Goal: Task Accomplishment & Management: Manage account settings

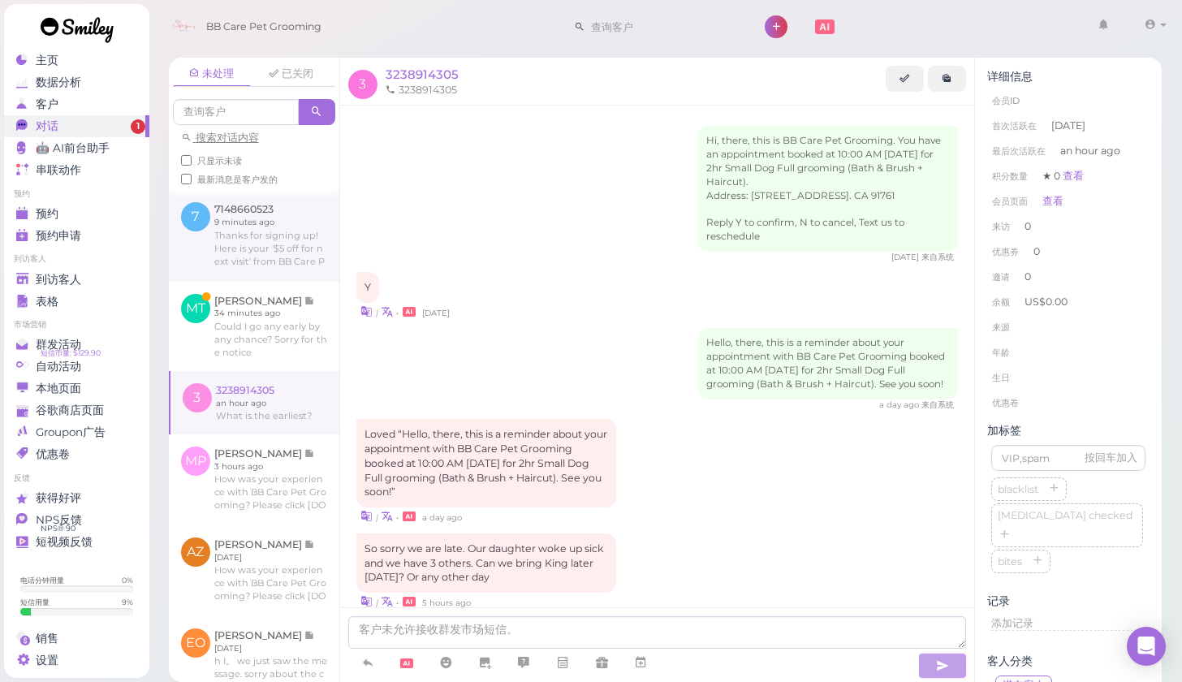
scroll to position [282, 0]
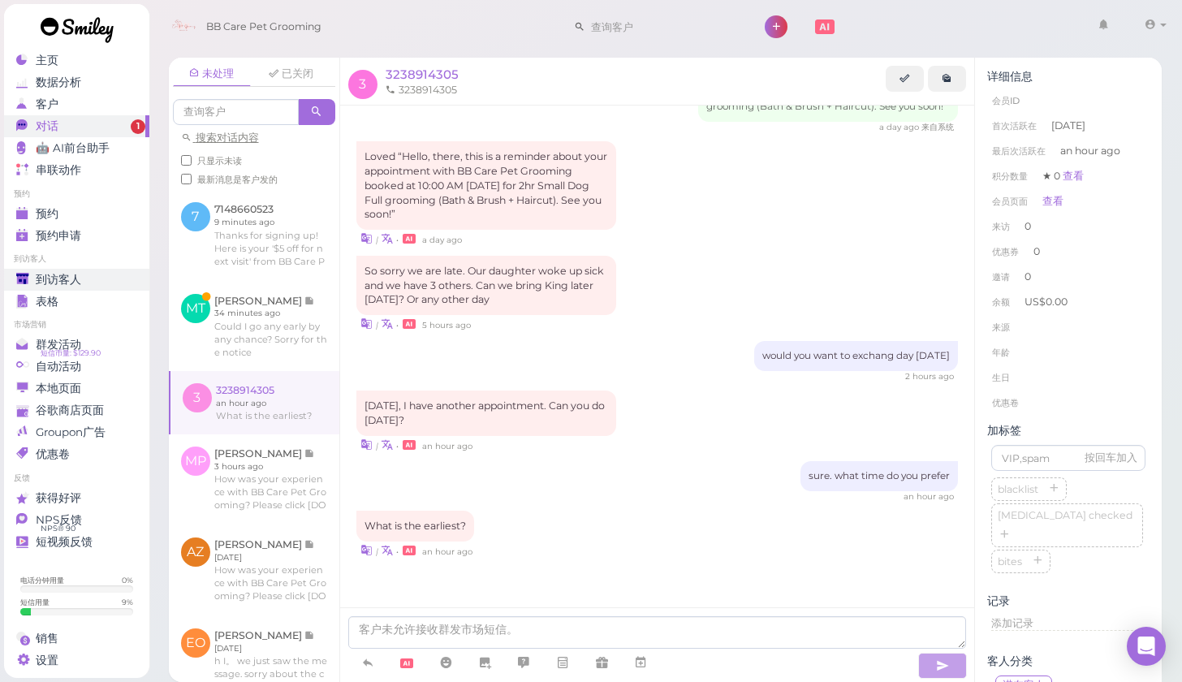
click at [106, 270] on link "到访客人" at bounding box center [76, 280] width 145 height 22
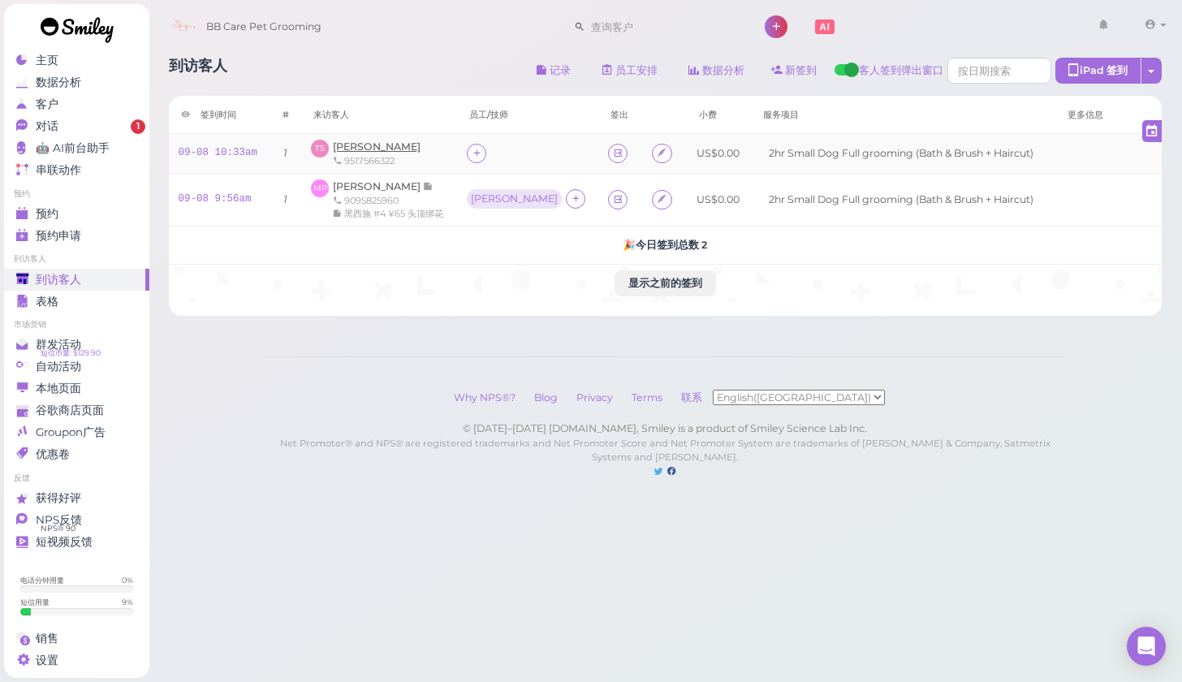
click at [362, 148] on span "[PERSON_NAME]" at bounding box center [377, 146] width 88 height 12
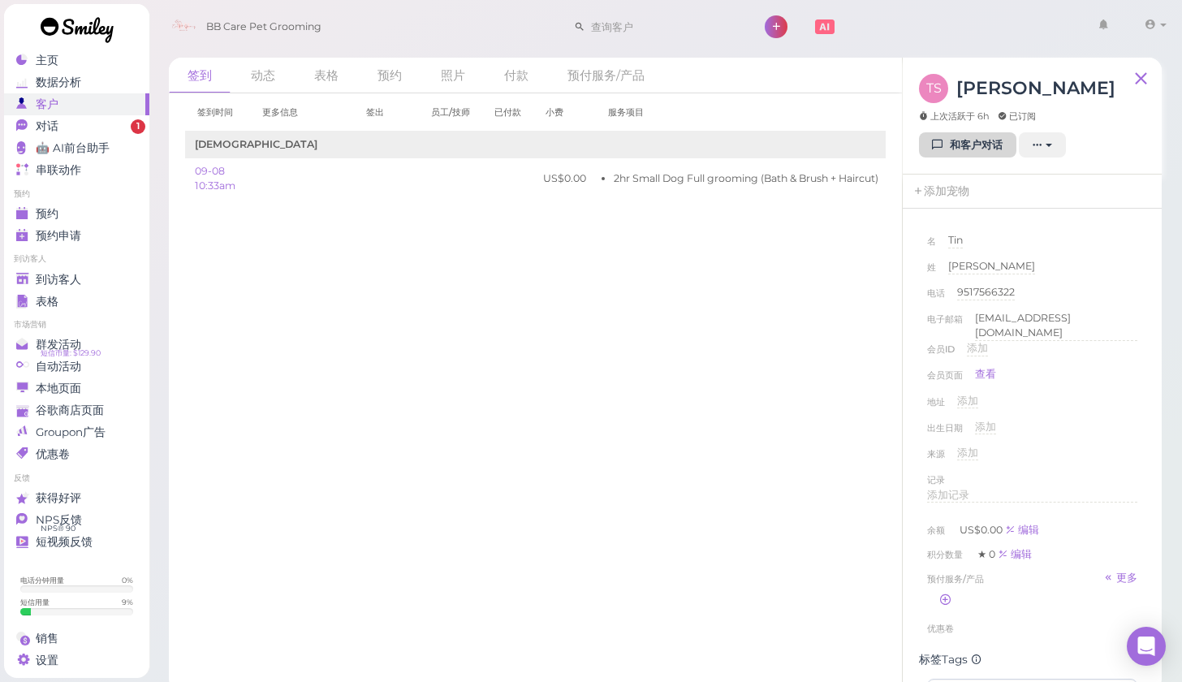
click at [929, 139] on link "和客户对话" at bounding box center [967, 145] width 97 height 26
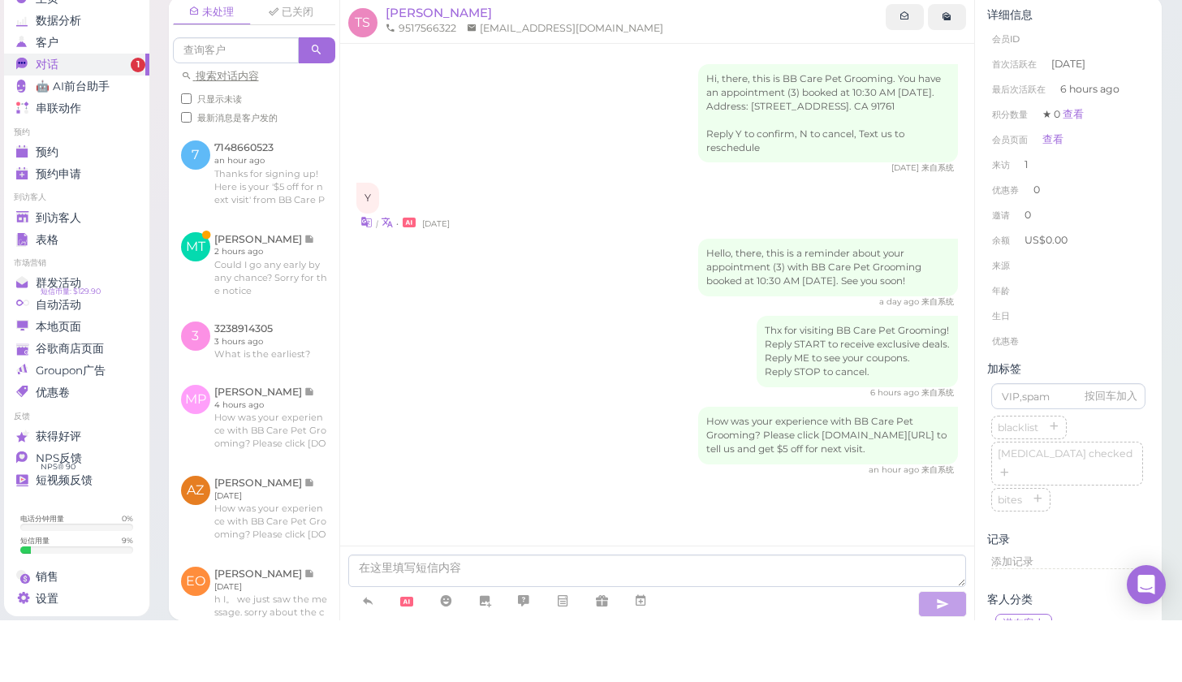
scroll to position [1, 0]
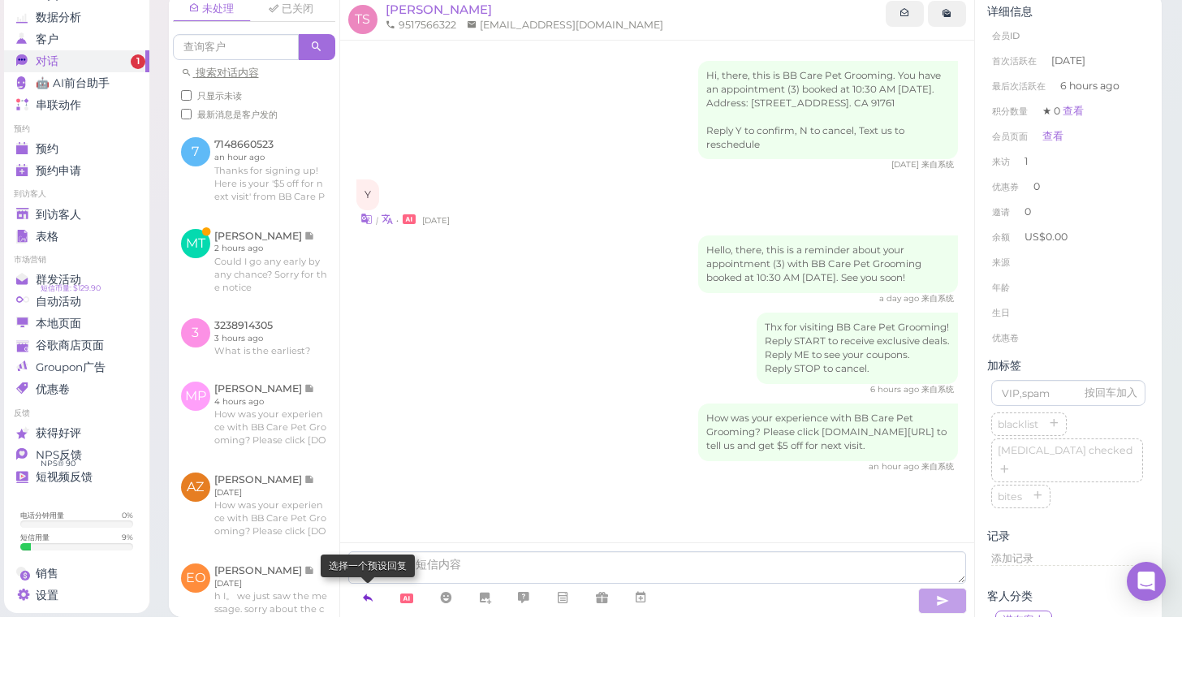
click at [365, 649] on link at bounding box center [367, 663] width 39 height 28
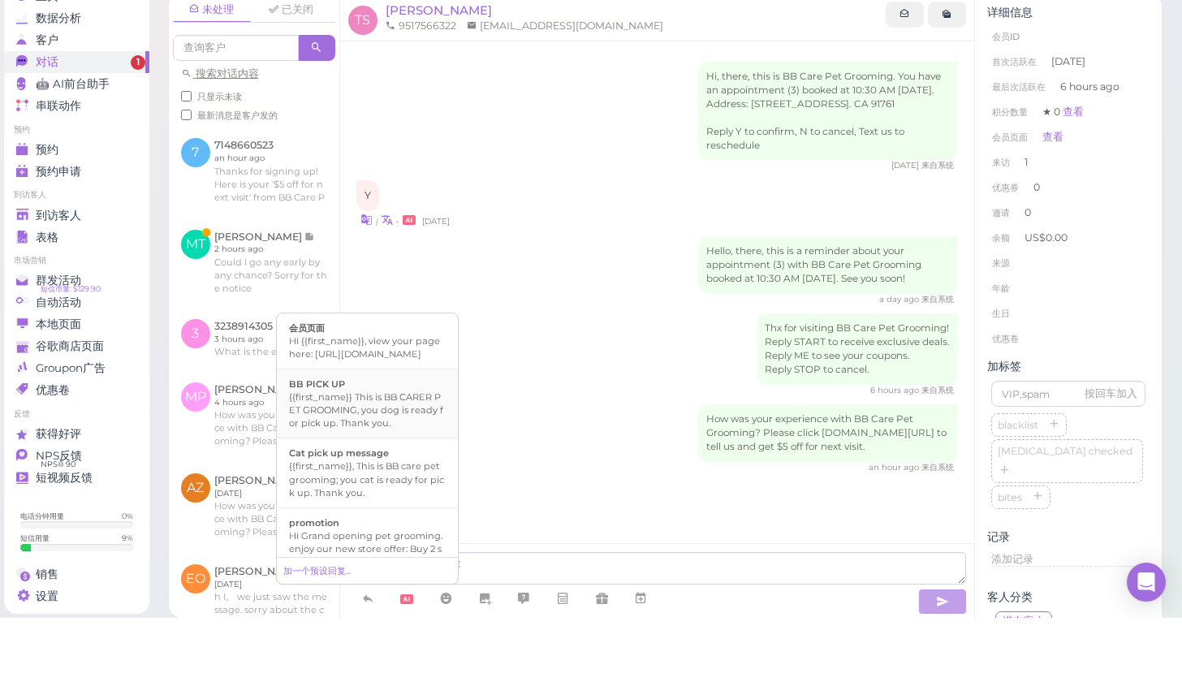
click at [377, 455] on div "{{first_name}} This is BB CARER PET GROOMING, you dog is ready for pick up. Tha…" at bounding box center [367, 474] width 157 height 39
type textarea "{{first_name}} This is BB CARER PET GROOMING, you dog is ready for pick up. Tha…"
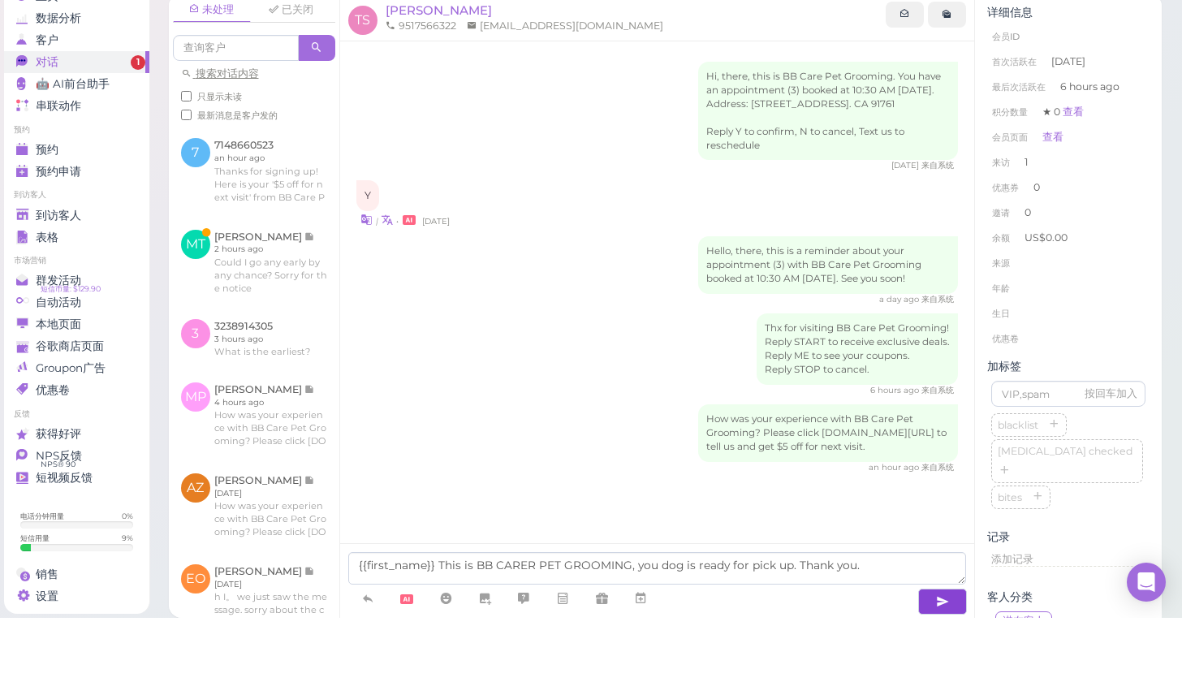
click at [940, 658] on icon "button" at bounding box center [942, 666] width 13 height 16
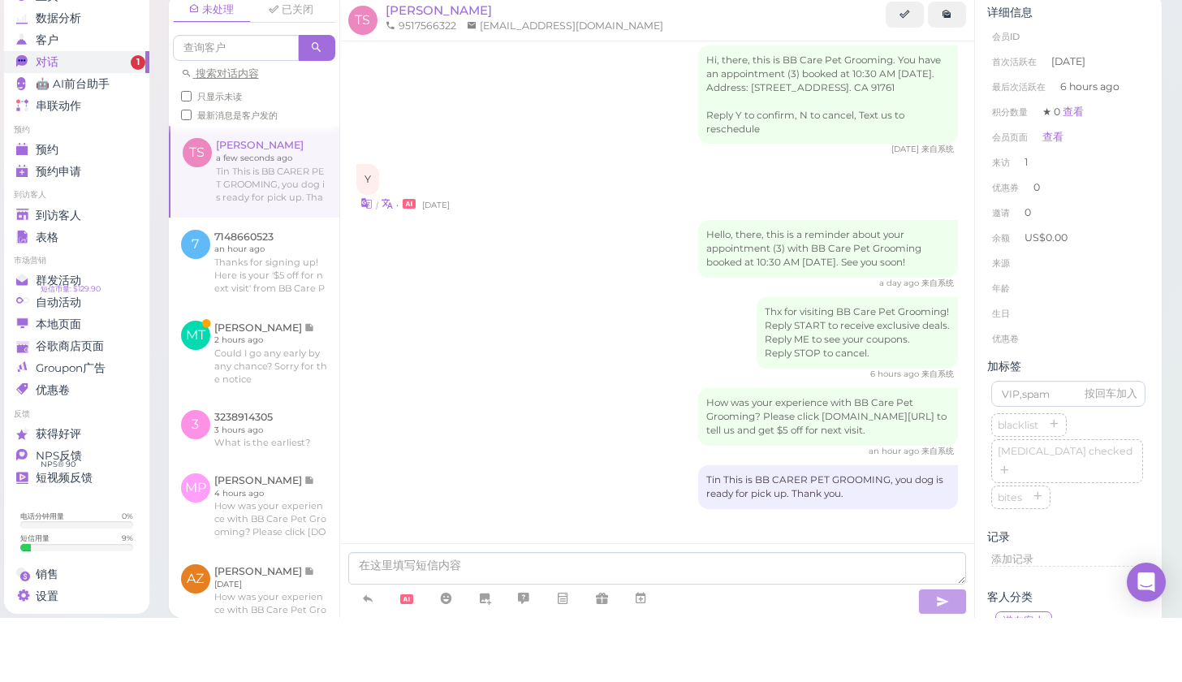
scroll to position [67, 0]
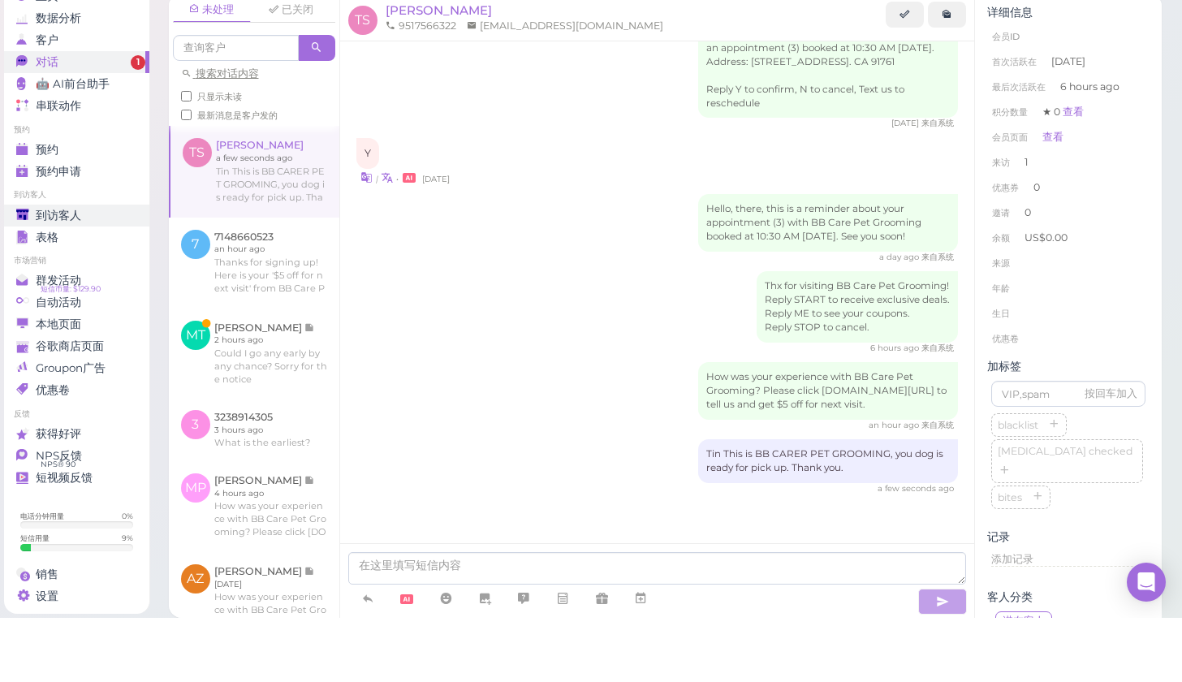
click at [124, 273] on div "到访客人" at bounding box center [74, 280] width 117 height 14
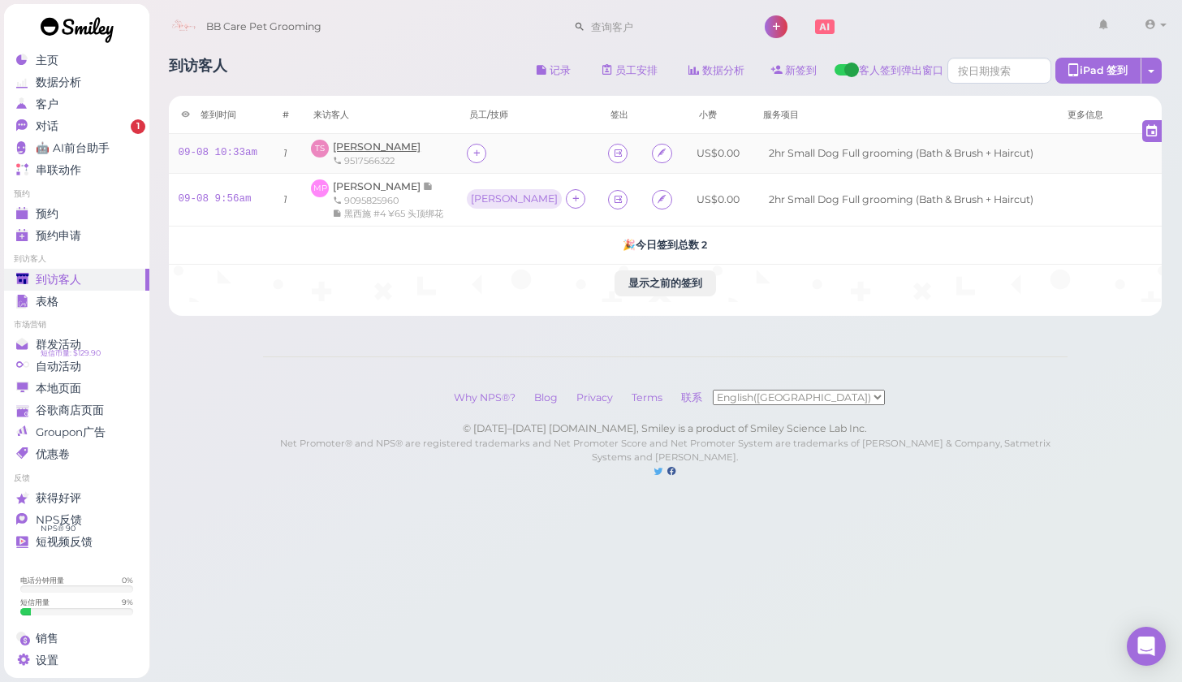
click at [361, 150] on span "[PERSON_NAME]" at bounding box center [377, 146] width 88 height 12
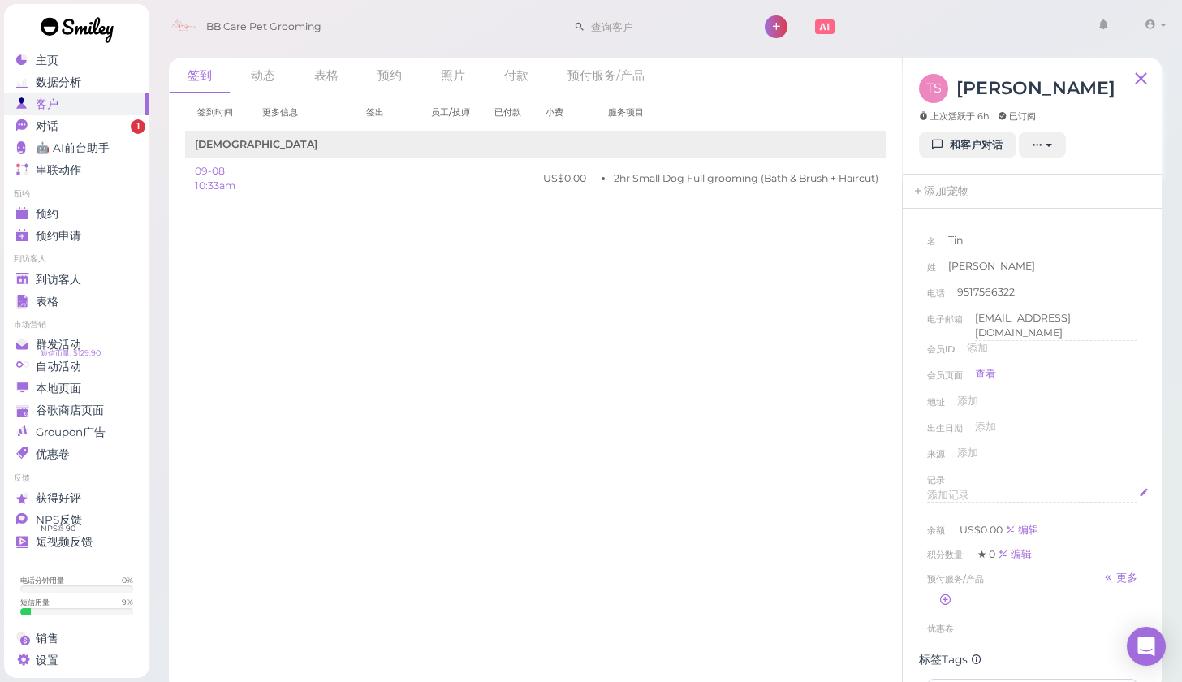
click at [977, 488] on div "添加记录" at bounding box center [1032, 495] width 210 height 15
click at [938, 507] on p "贵宾#4 ¥70" at bounding box center [1032, 514] width 199 height 15
click at [955, 494] on p "稍大贵宾 #4 ¥80" at bounding box center [1032, 501] width 199 height 15
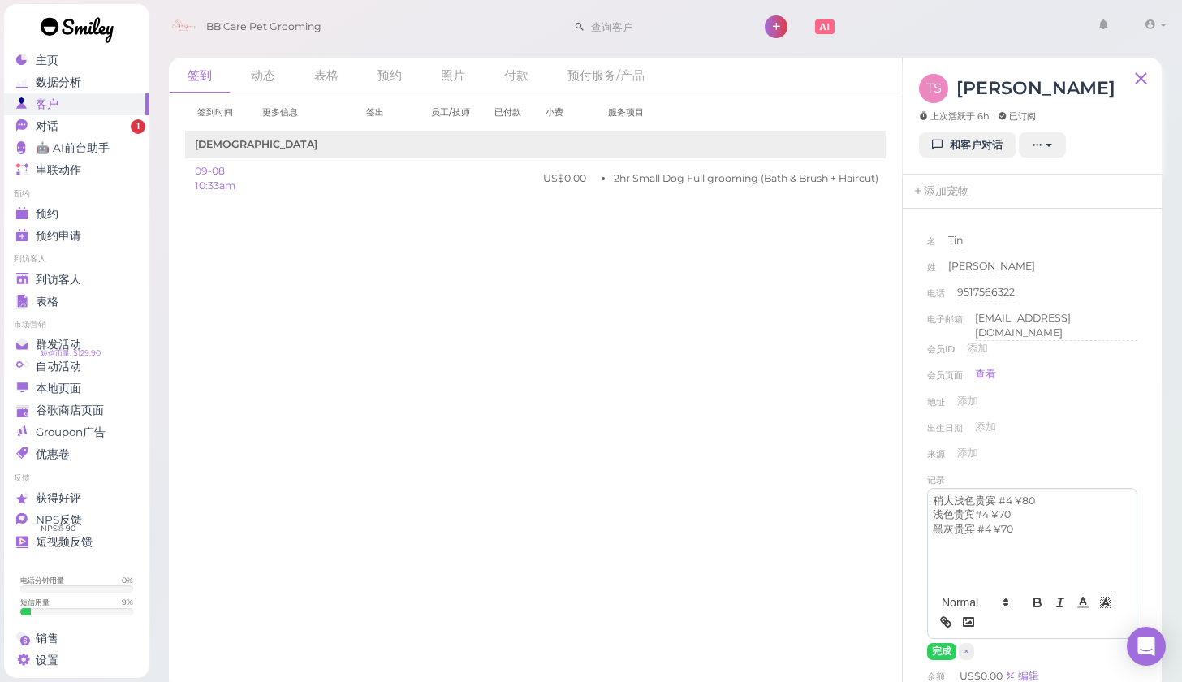
click at [1095, 472] on div "记录" at bounding box center [1032, 480] width 210 height 16
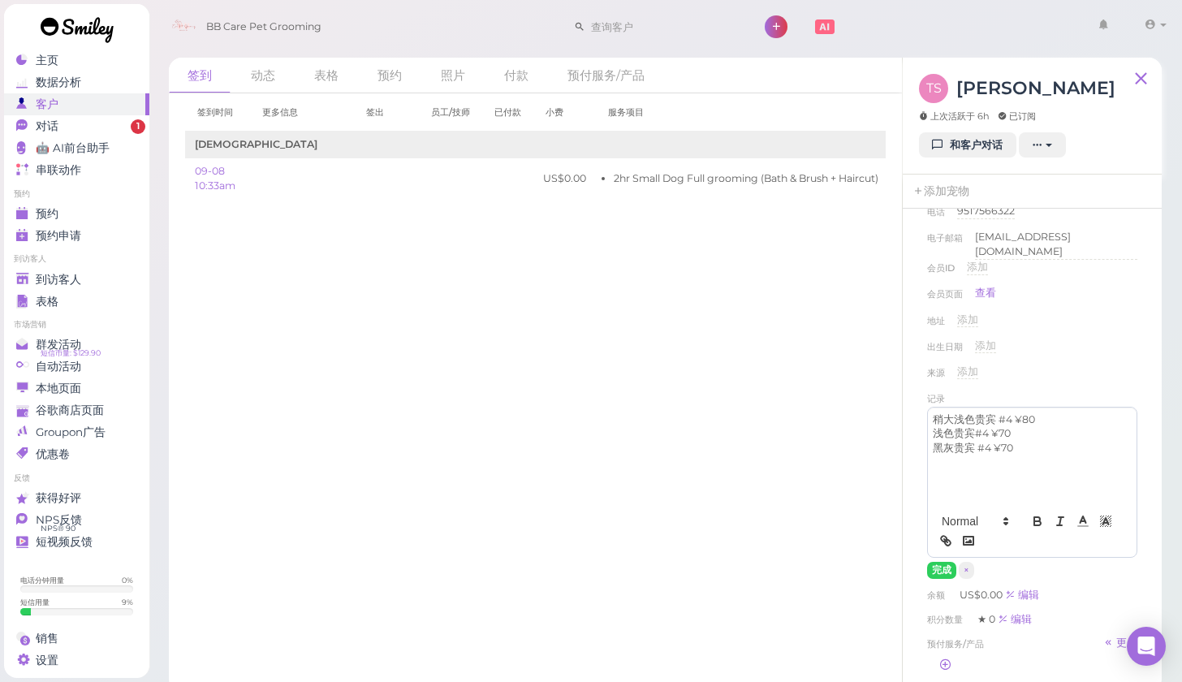
scroll to position [92, 0]
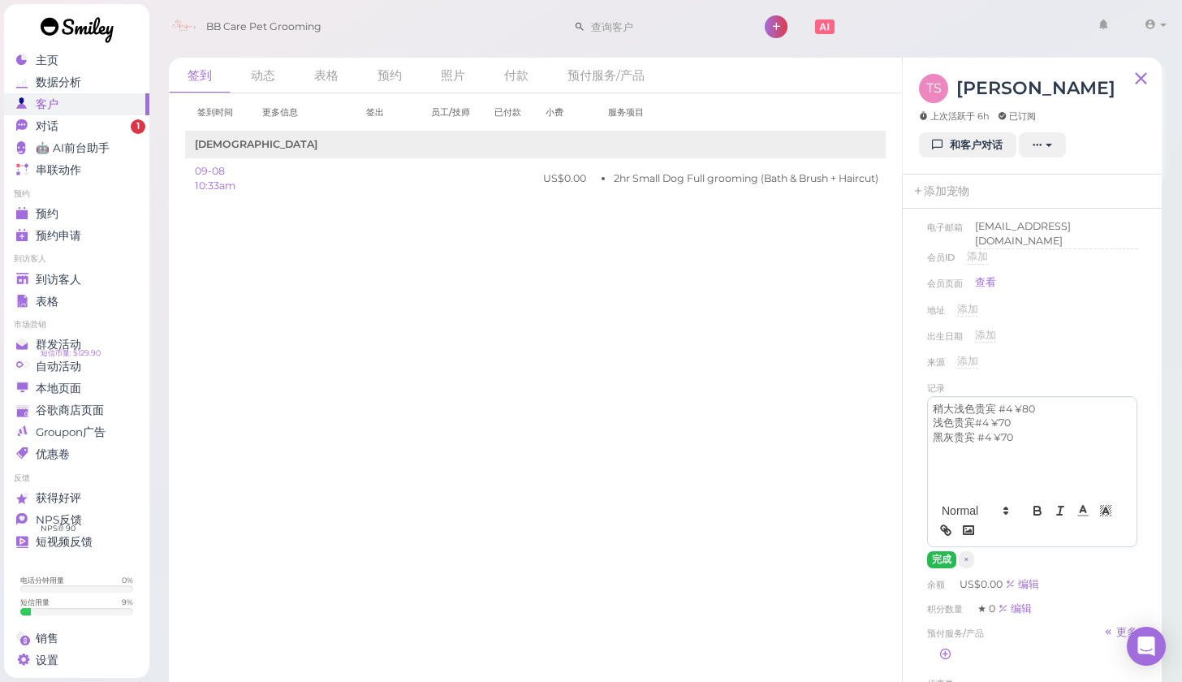
click at [945, 558] on button "完成" at bounding box center [941, 559] width 29 height 17
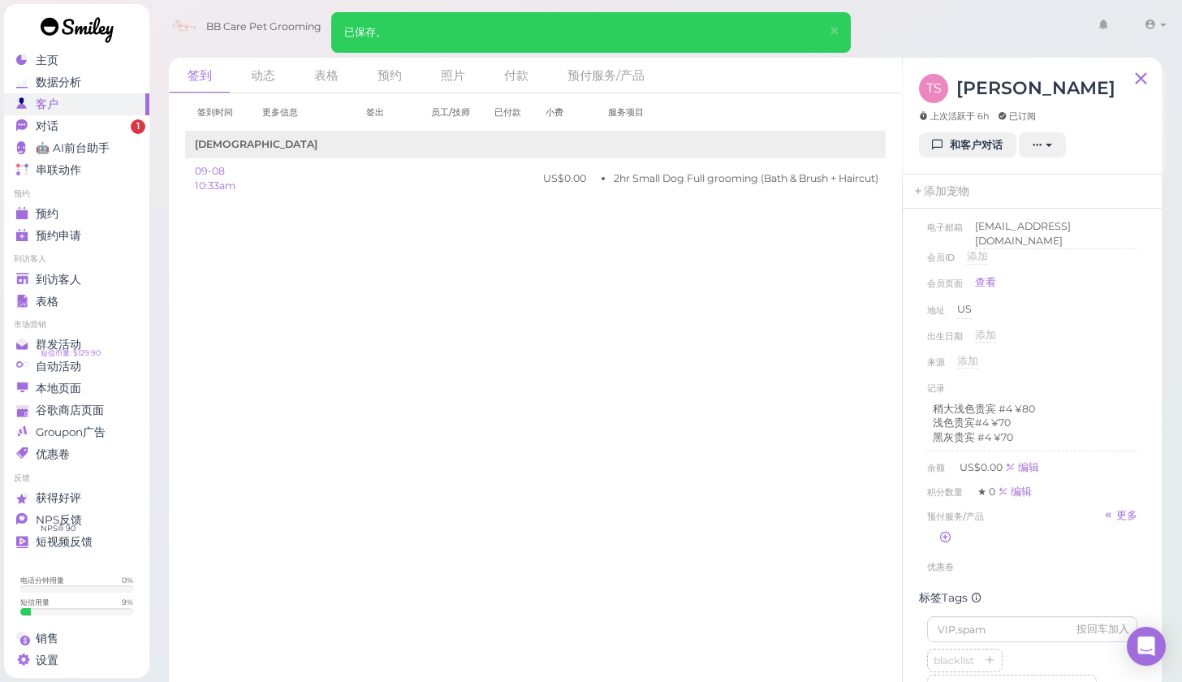
click at [945, 558] on div "名 Tin Tin 姓 [PERSON_NAME] [PERSON_NAME] 电话 [PHONE_NUMBER] 9517566322 电子邮箱 [EMAI…" at bounding box center [1032, 358] width 226 height 450
click at [98, 270] on link "到访客人" at bounding box center [76, 280] width 145 height 22
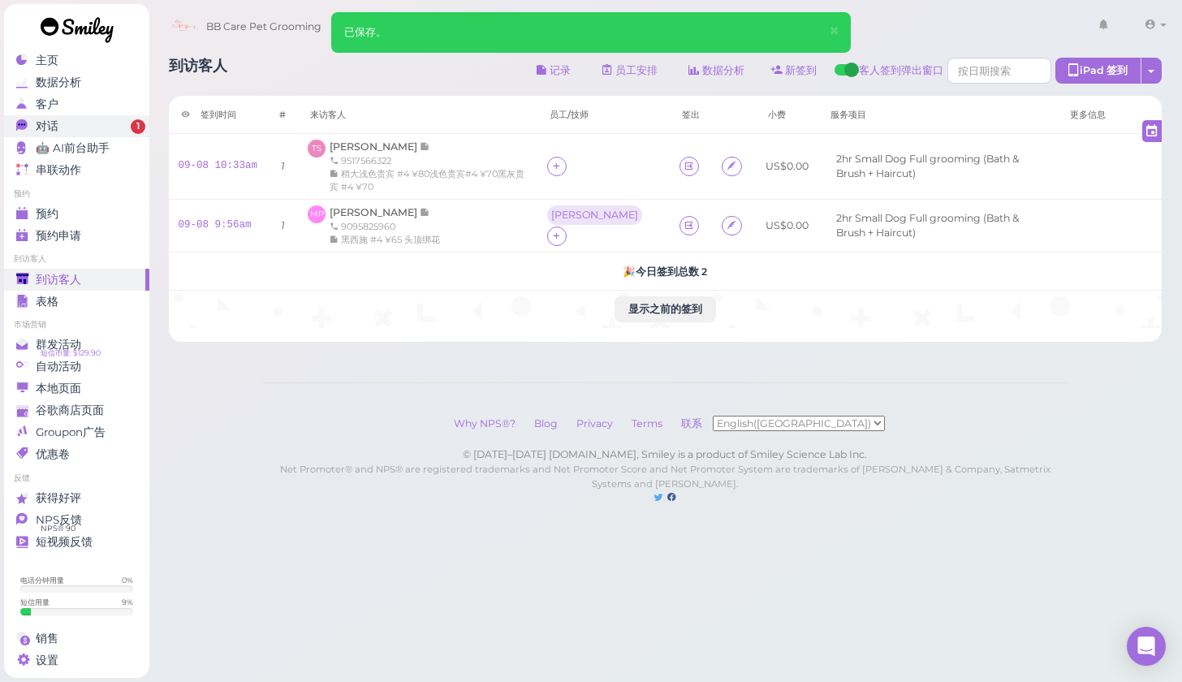
click at [114, 127] on div "对话" at bounding box center [74, 126] width 117 height 14
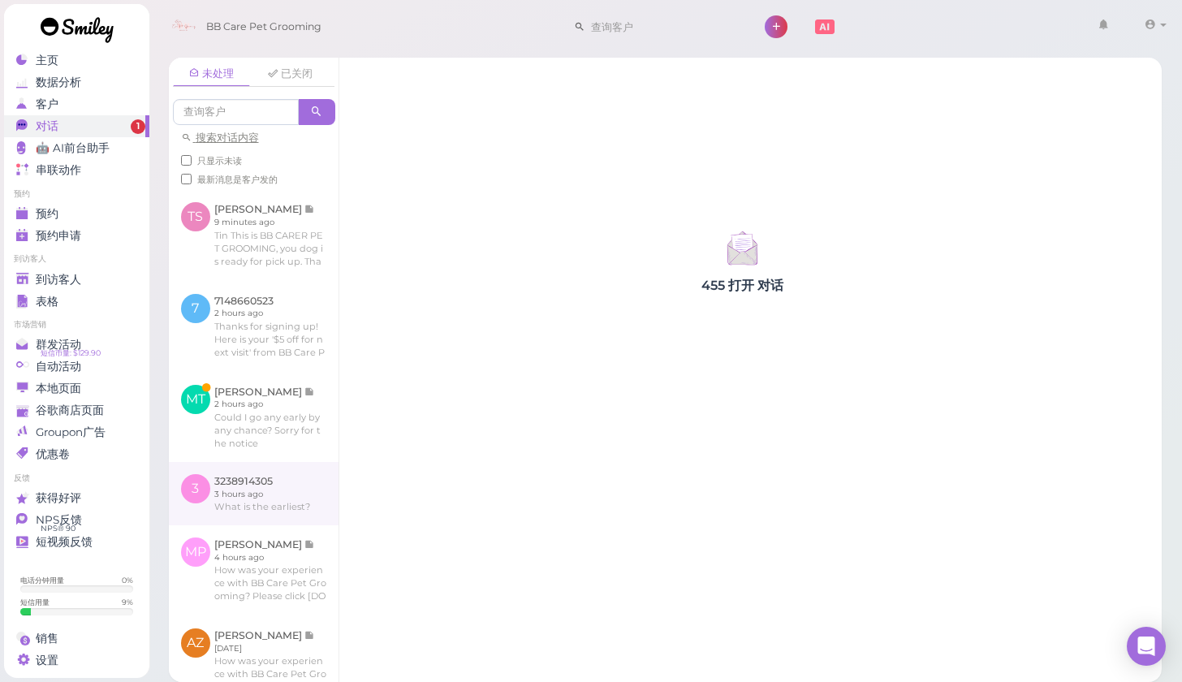
click at [274, 478] on link at bounding box center [254, 493] width 170 height 63
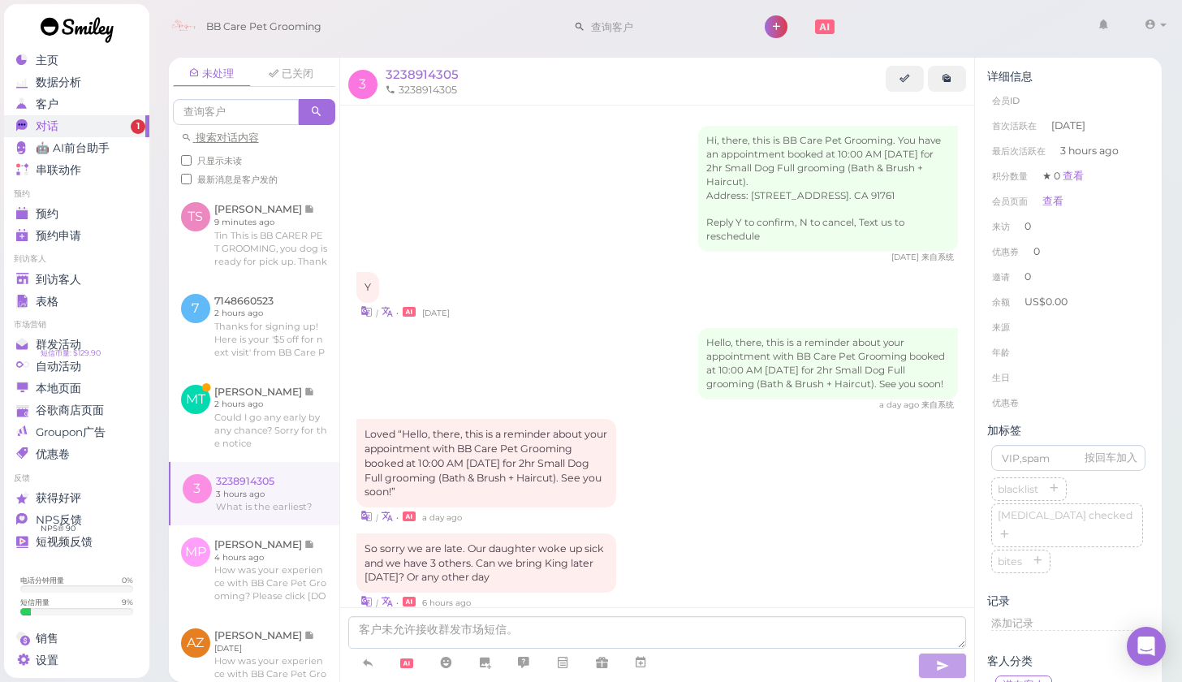
scroll to position [282, 0]
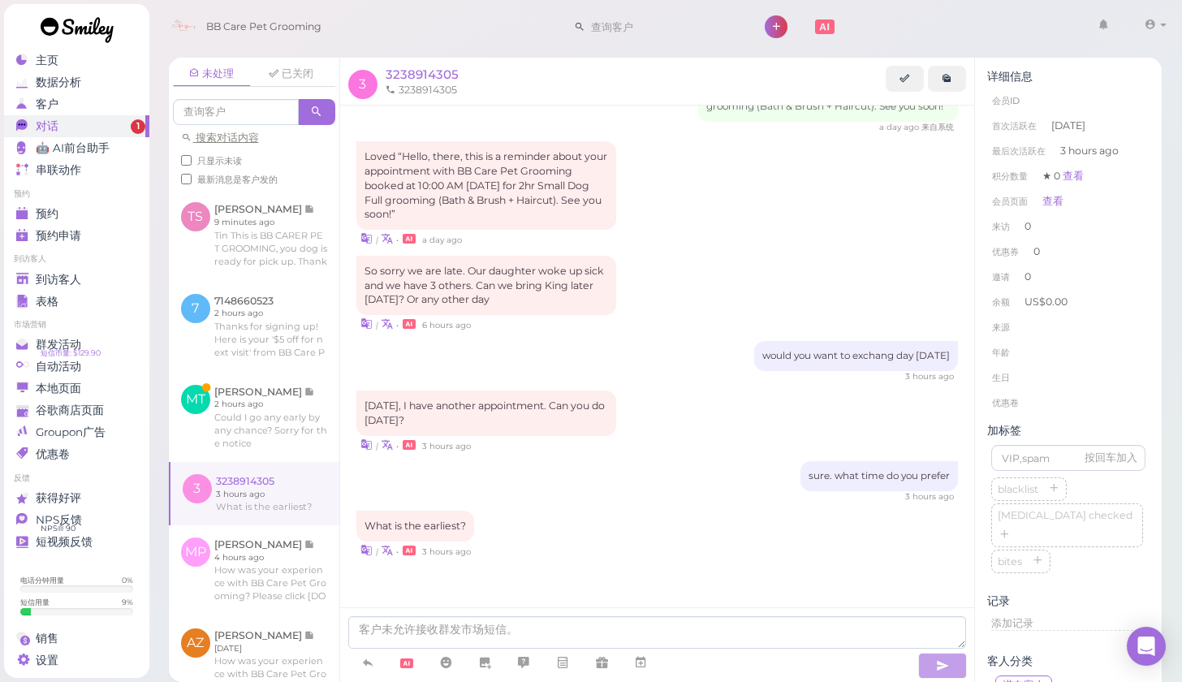
click at [711, 420] on div "[DATE], I have another appointment. Can you do [DATE]? | • 3 hours ago" at bounding box center [657, 421] width 602 height 63
click at [1054, 409] on li "优惠卷" at bounding box center [1068, 403] width 162 height 26
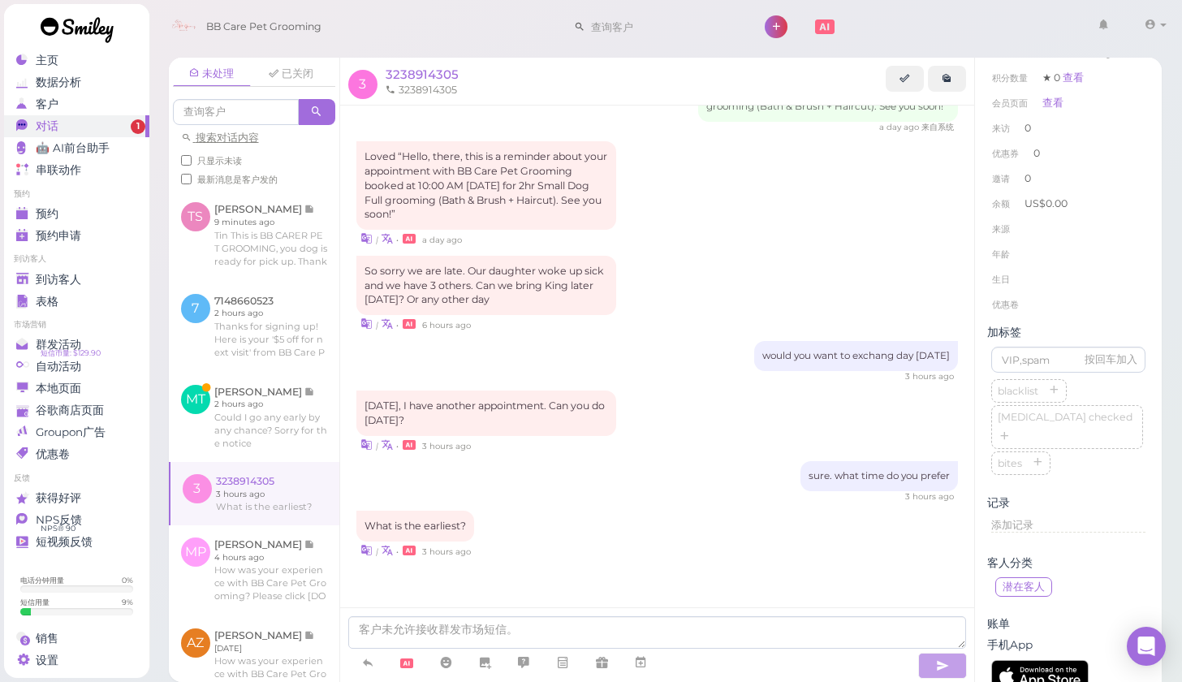
scroll to position [101, 0]
click at [395, 476] on div "sure. what time do you prefer 3 hours ago" at bounding box center [657, 481] width 602 height 41
click at [159, 429] on div "未处理 已关闭 搜索对话内容 只显示未读 最新消息是客户发的 TS Tin [PERSON_NAME] 9 minutes ago" at bounding box center [666, 363] width 1034 height 636
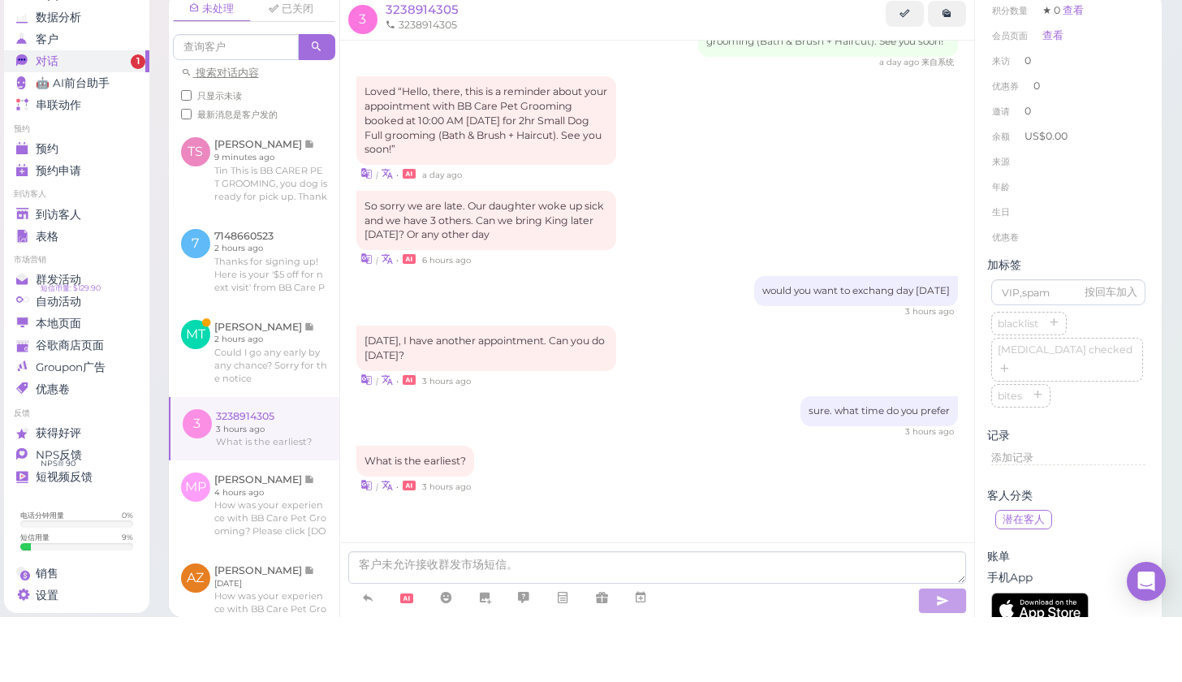
scroll to position [6, 0]
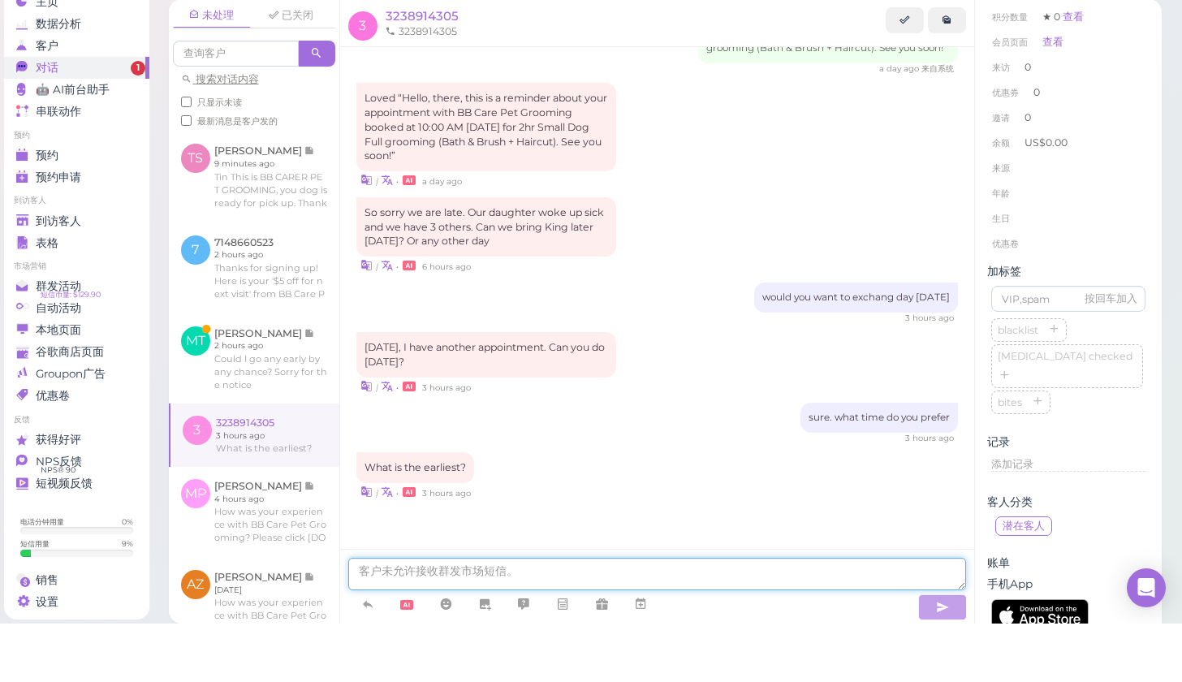
click at [413, 616] on textarea at bounding box center [657, 632] width 619 height 32
type textarea "10am is that ok?"
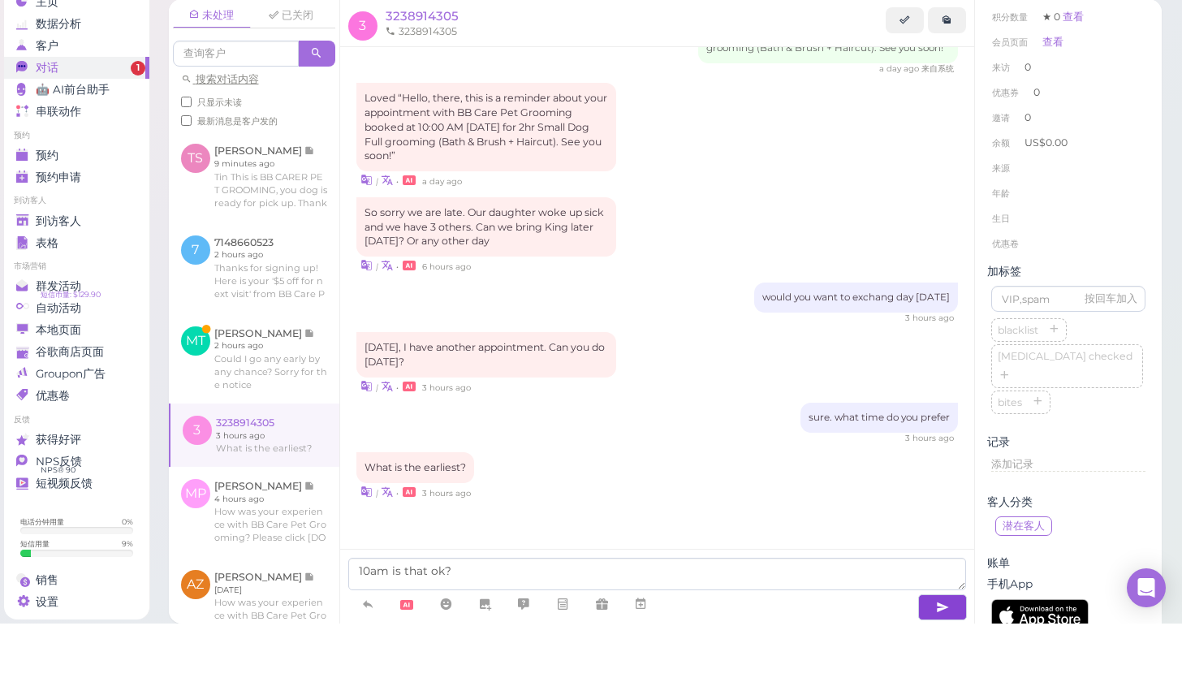
click at [936, 658] on icon "button" at bounding box center [942, 666] width 13 height 16
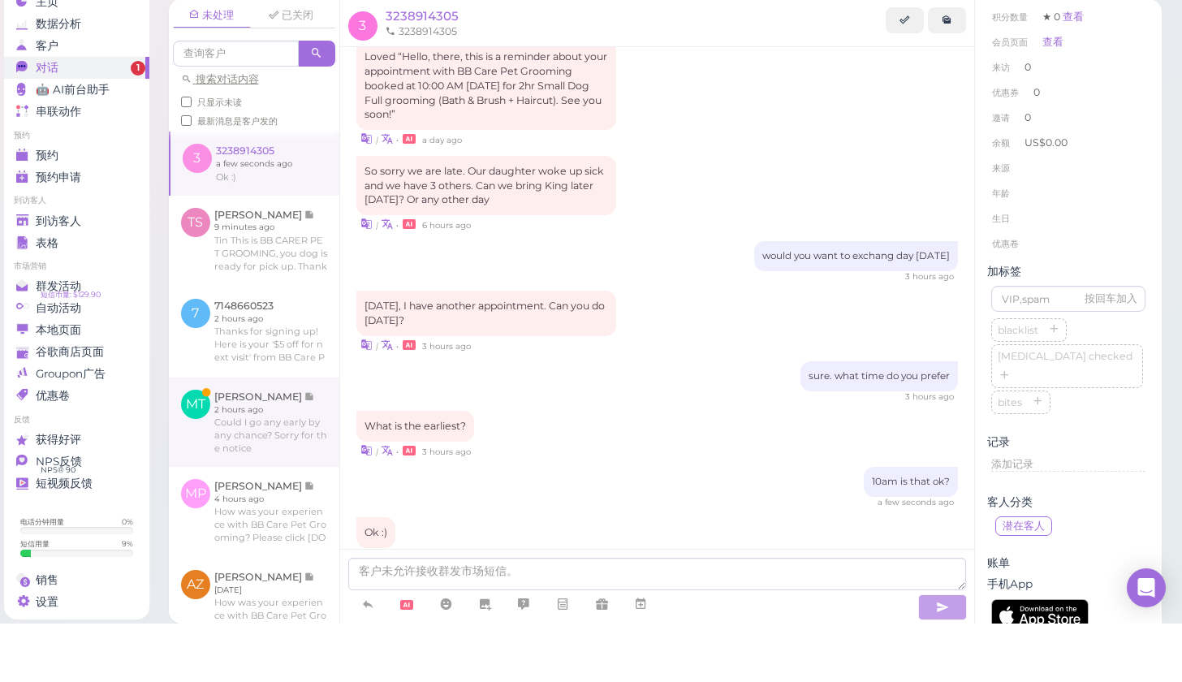
scroll to position [386, 0]
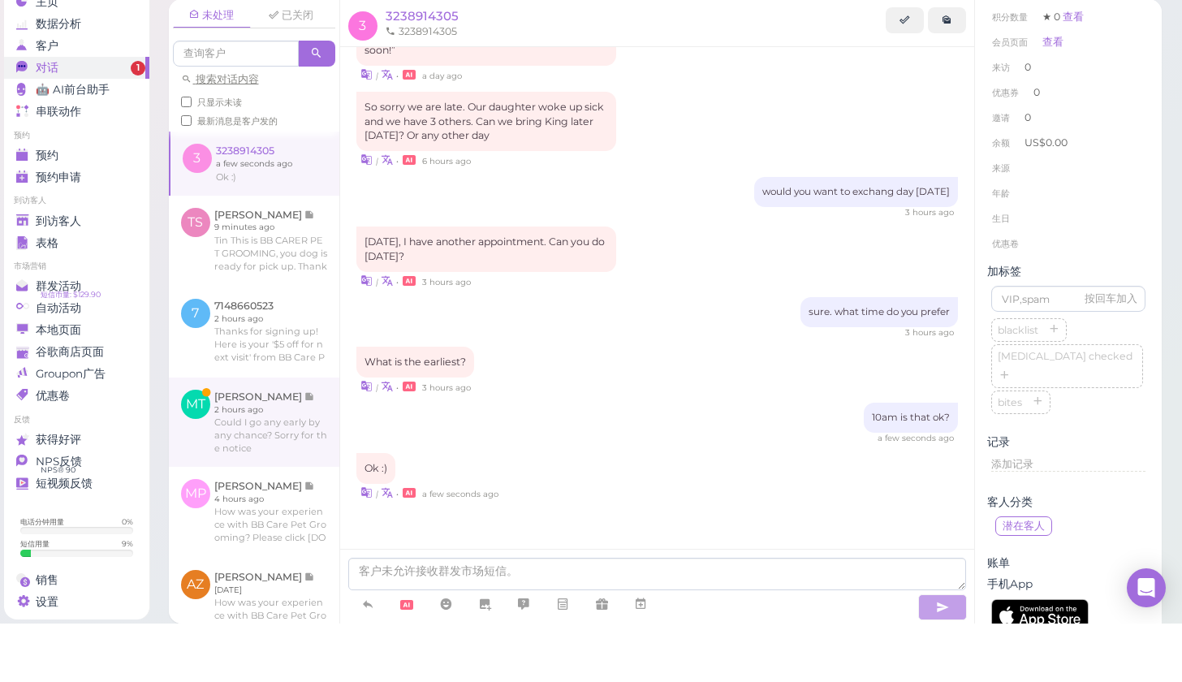
click at [334, 436] on link at bounding box center [254, 480] width 170 height 89
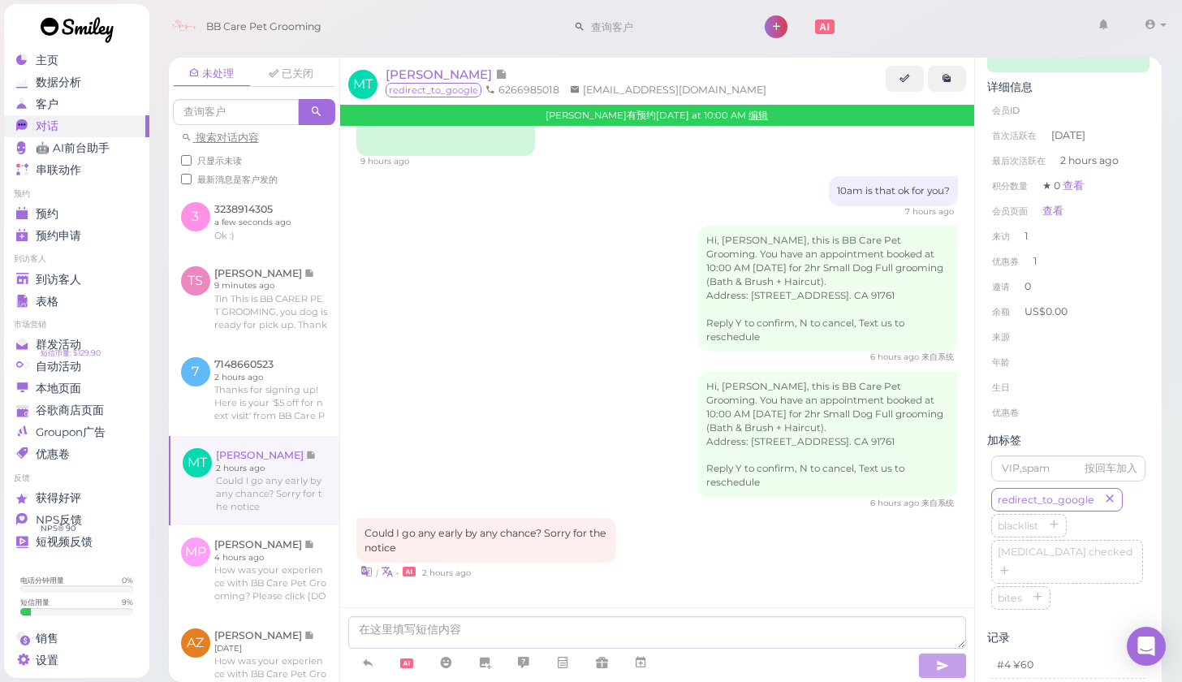
click at [435, 443] on div "Hi, [PERSON_NAME], this is BB Care Pet Grooming. You have an appointment booked…" at bounding box center [657, 441] width 602 height 138
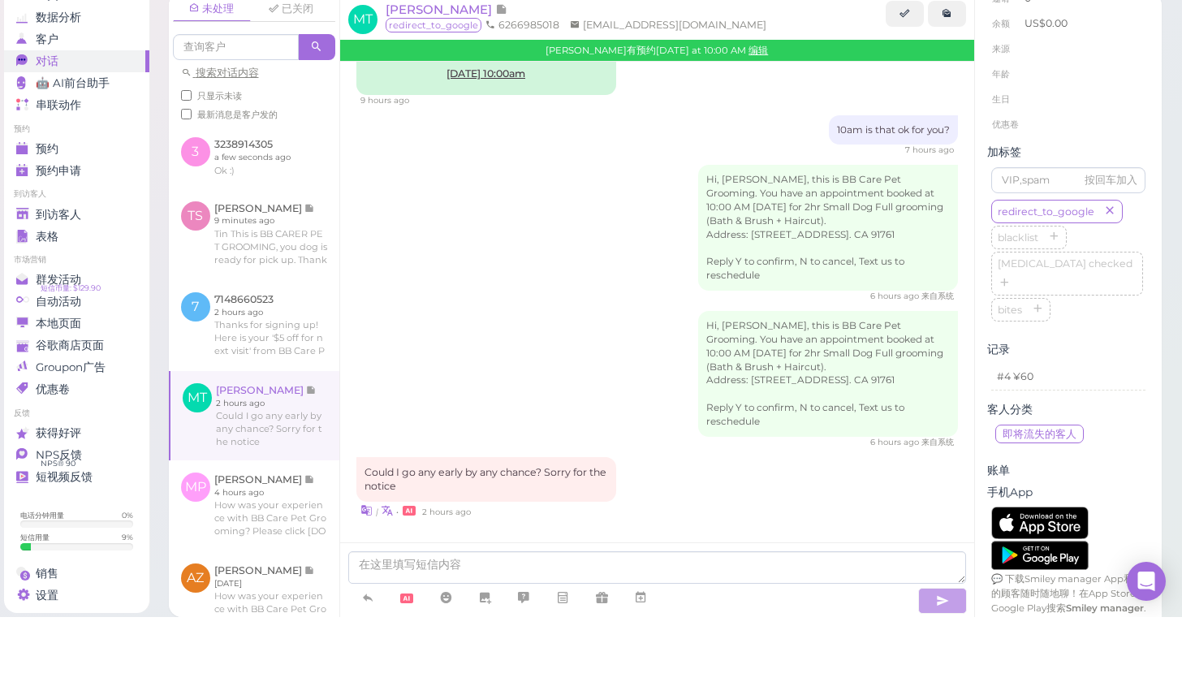
scroll to position [11, 0]
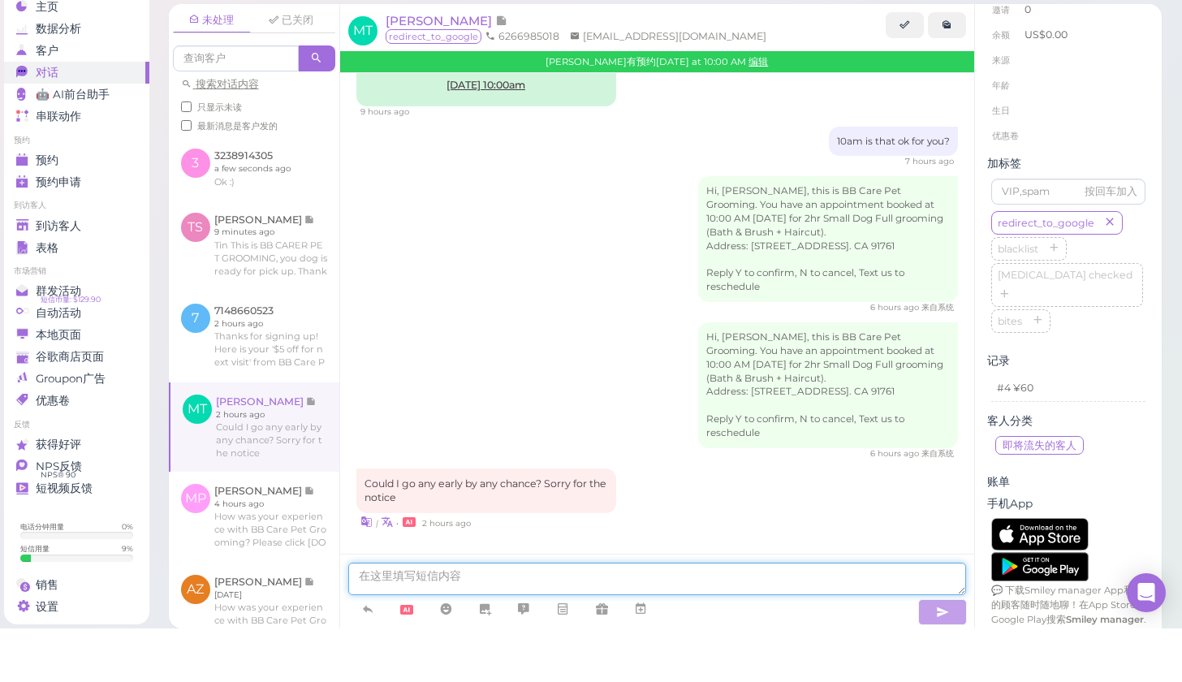
click at [557, 616] on textarea at bounding box center [657, 632] width 619 height 32
type textarea "c"
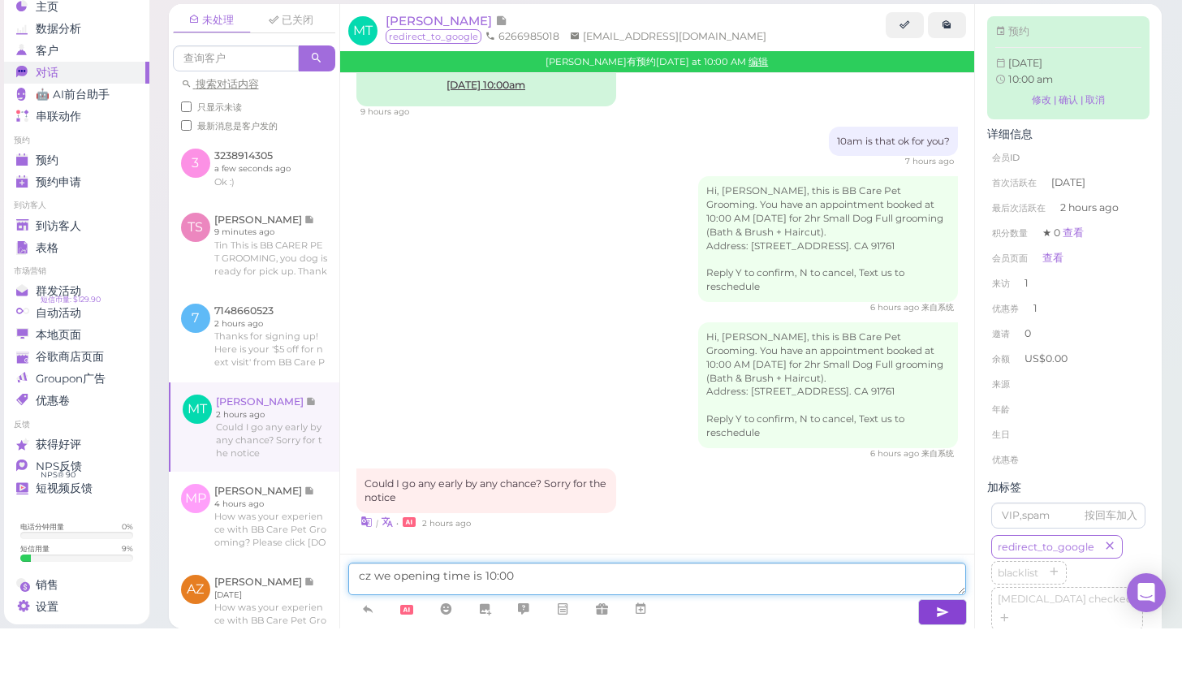
scroll to position [0, 0]
type textarea "cz we opening time is 10:00am , is that work for yo u"
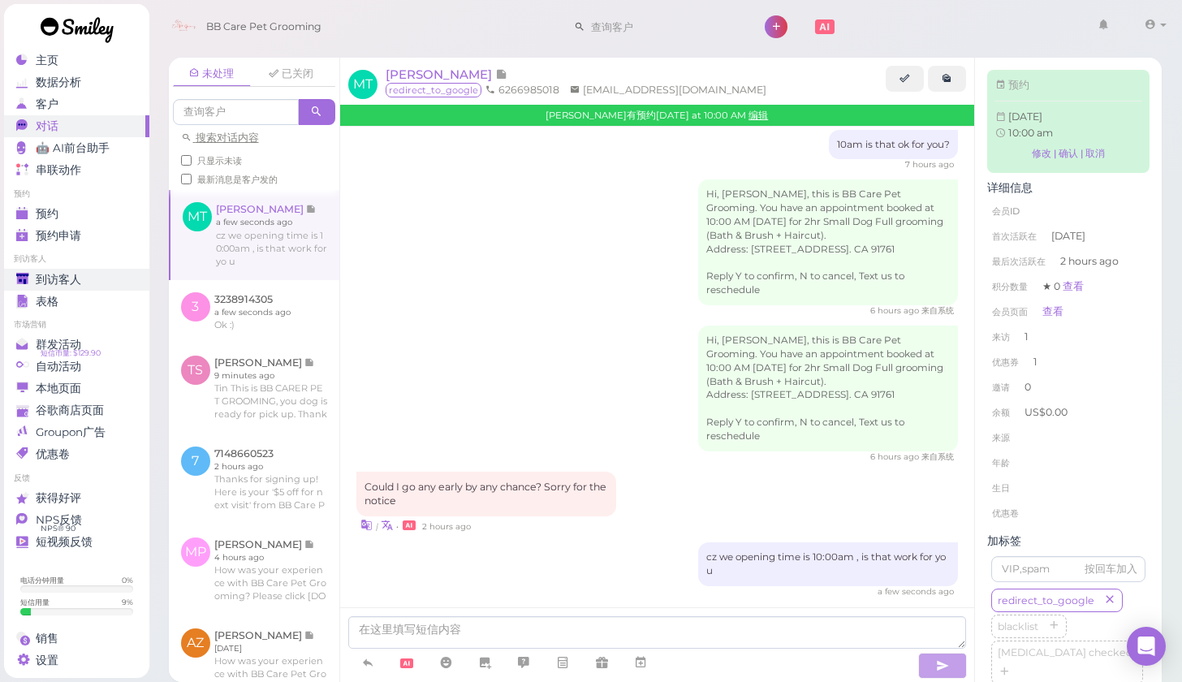
click at [77, 278] on span "到访客人" at bounding box center [58, 280] width 45 height 14
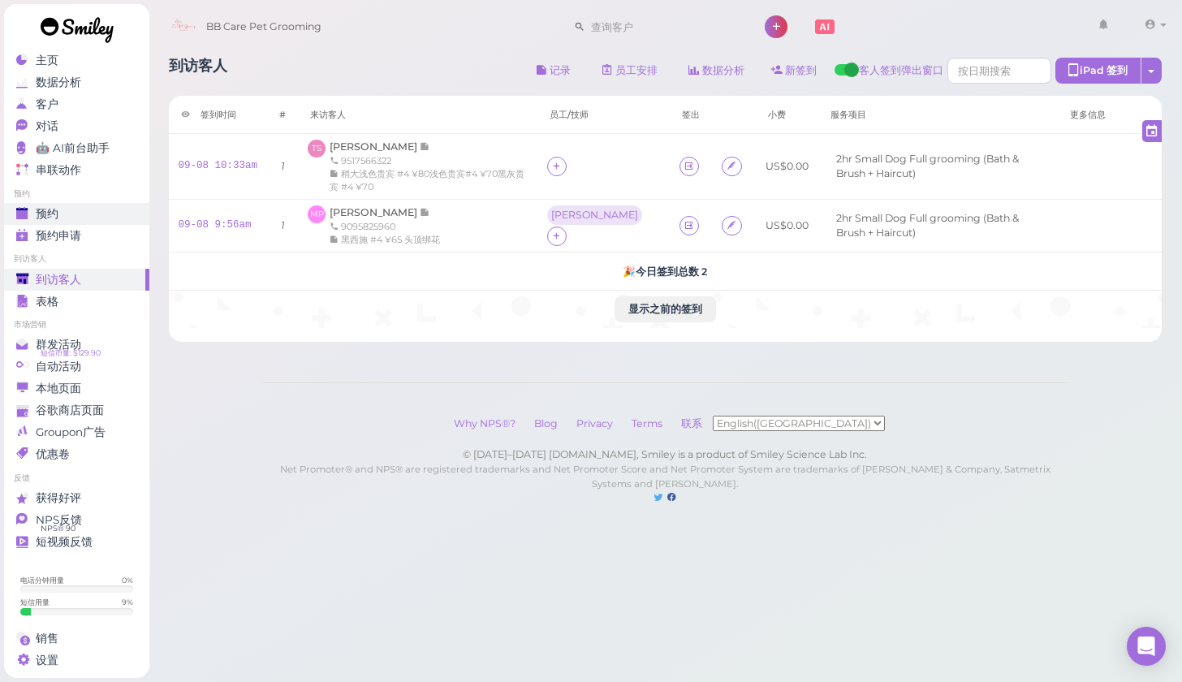
click at [90, 213] on div "预约" at bounding box center [74, 214] width 117 height 14
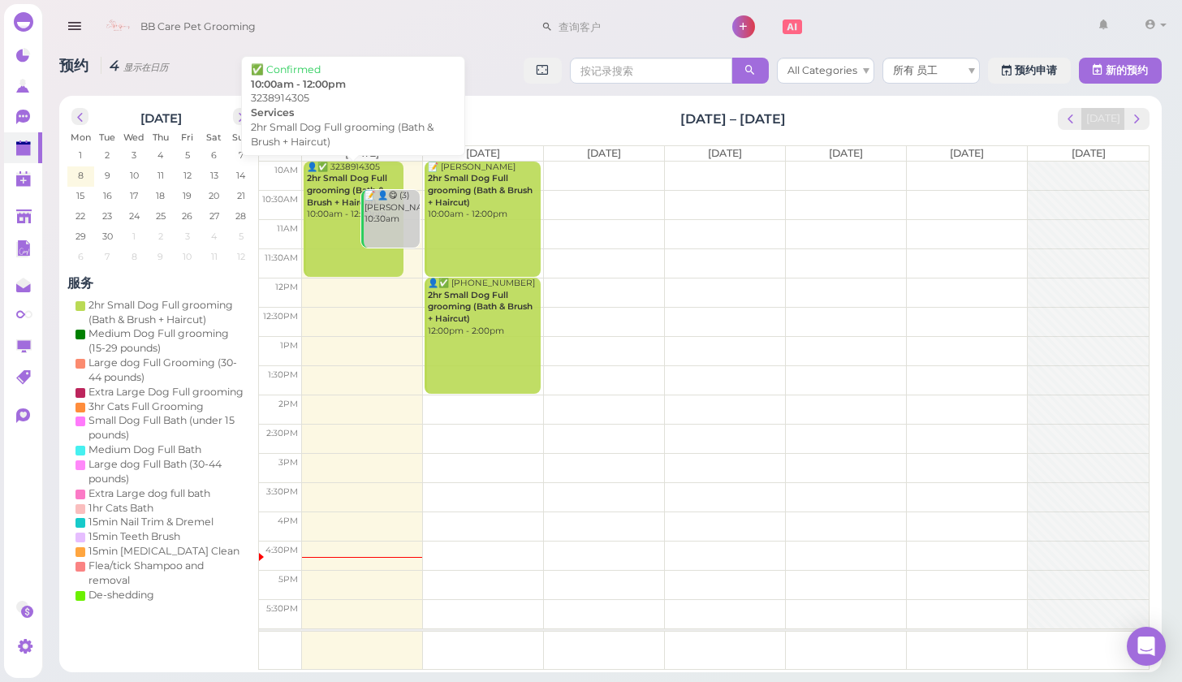
click at [335, 204] on b "2hr Small Dog Full grooming (Bath & Brush + Haircut)" at bounding box center [347, 190] width 80 height 34
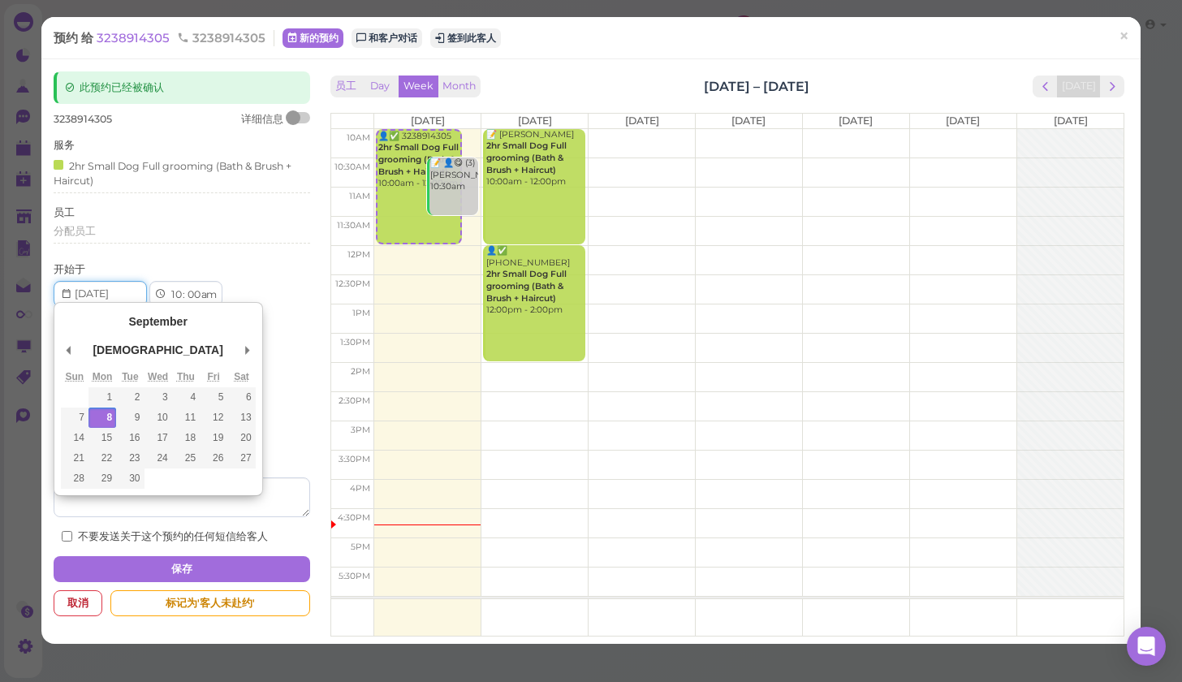
click at [130, 287] on input "Use the arrow keys to pick a date" at bounding box center [100, 294] width 93 height 26
type input "[DATE]"
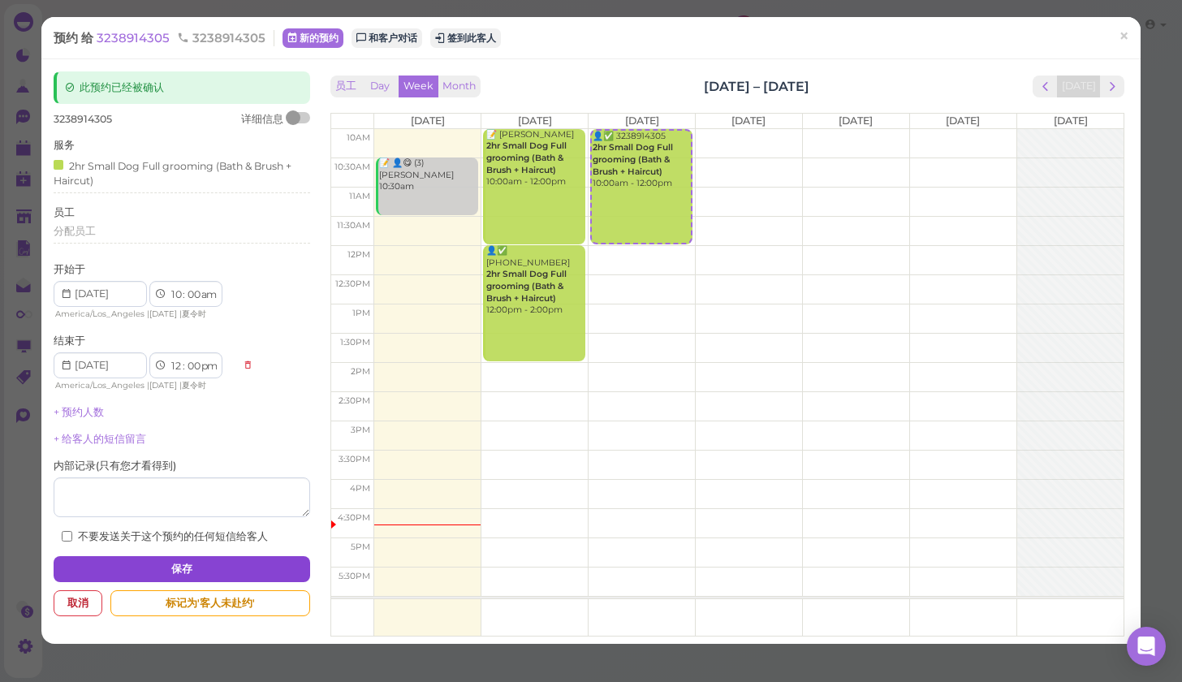
click at [252, 556] on button "保存" at bounding box center [182, 569] width 257 height 26
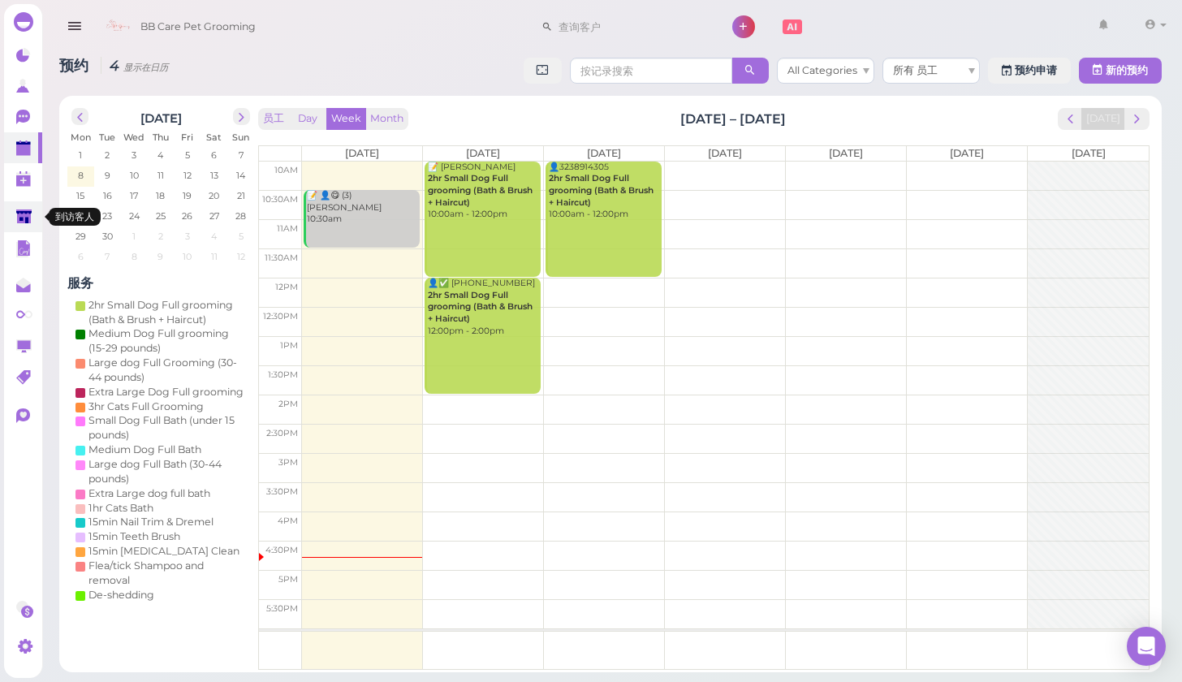
click at [23, 217] on icon at bounding box center [23, 217] width 15 height 12
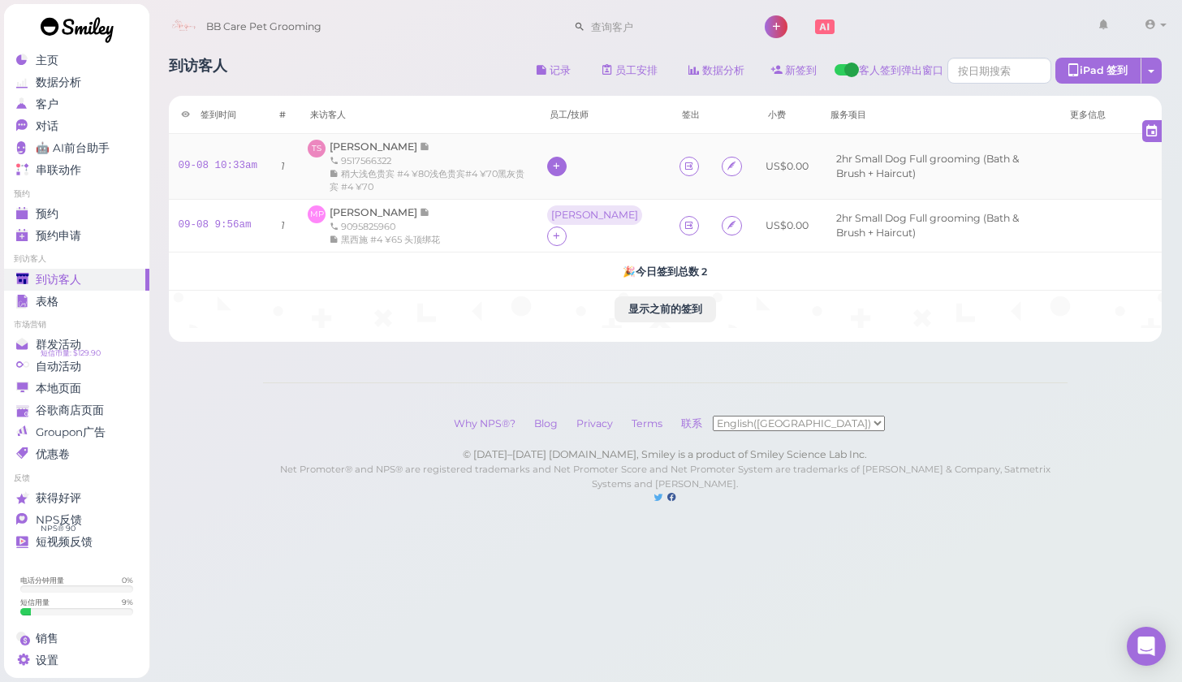
click at [562, 170] on icon at bounding box center [556, 166] width 11 height 12
click at [595, 269] on span "[PERSON_NAME]" at bounding box center [627, 267] width 87 height 12
click at [562, 176] on icon at bounding box center [556, 176] width 11 height 12
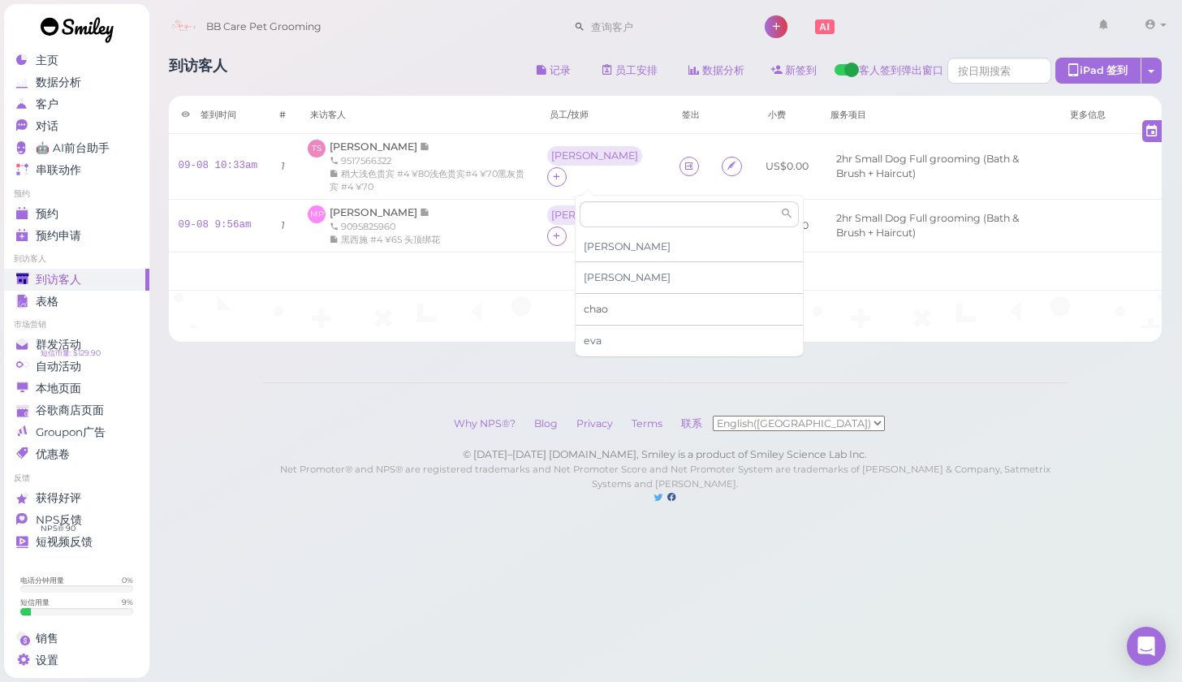
click at [605, 304] on span "chao" at bounding box center [596, 309] width 24 height 12
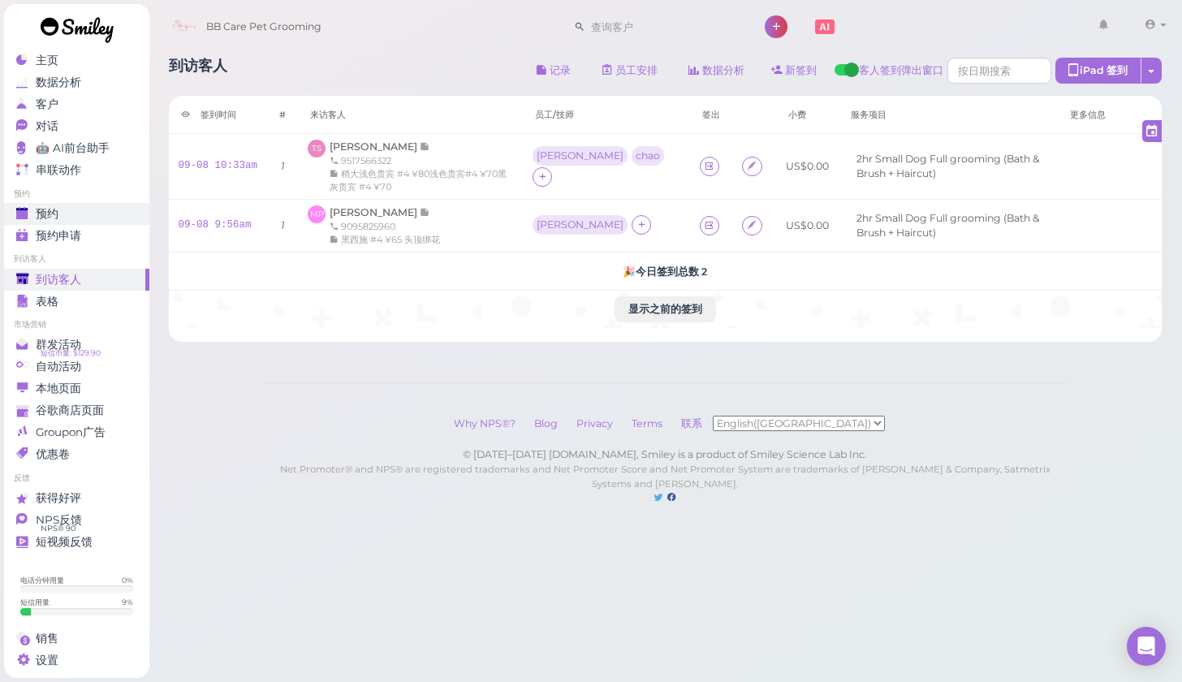
click at [103, 209] on div "预约" at bounding box center [74, 214] width 117 height 14
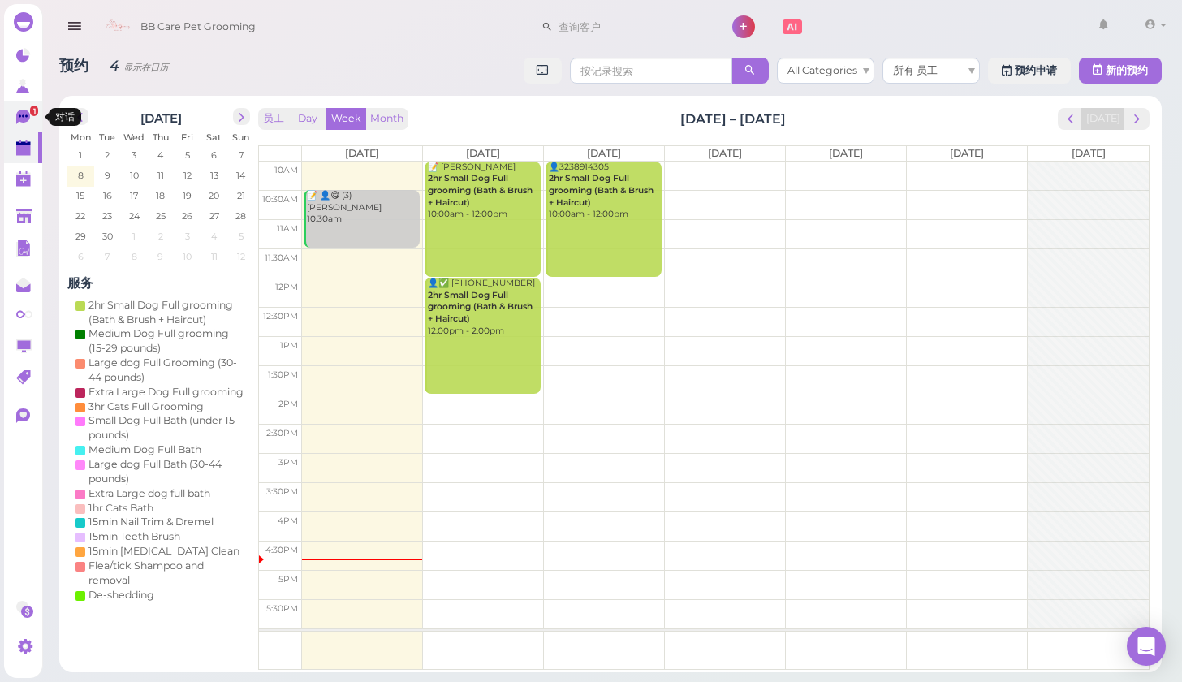
click at [20, 114] on icon at bounding box center [23, 117] width 14 height 15
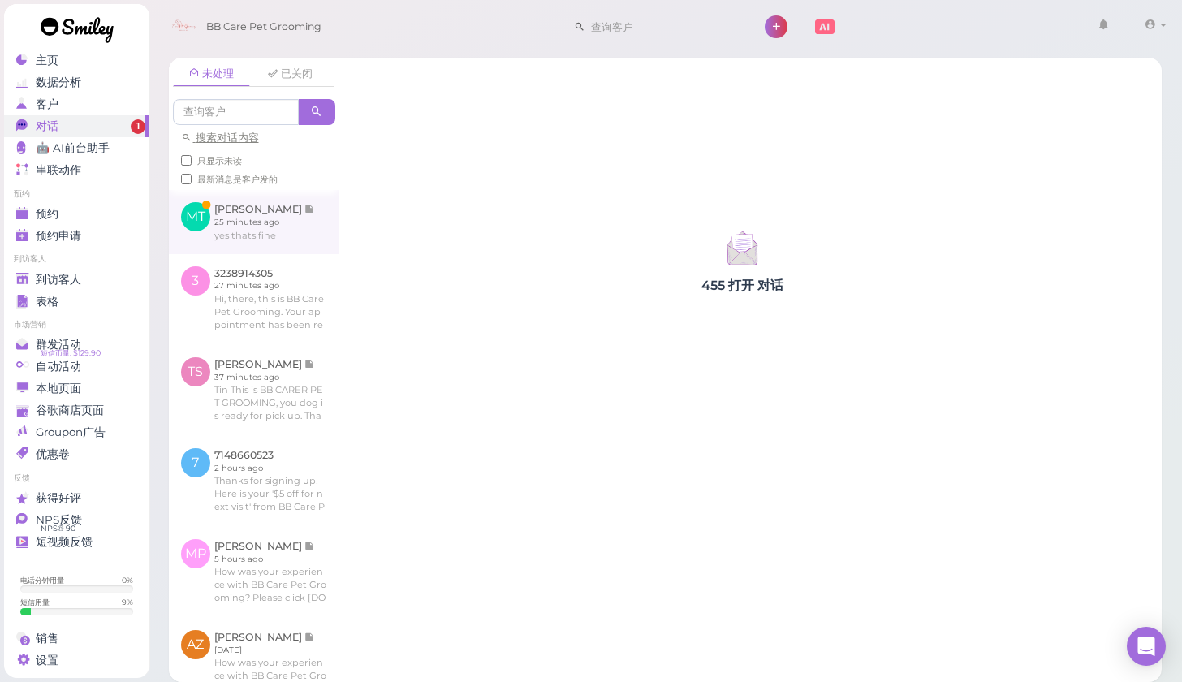
click at [245, 224] on link at bounding box center [254, 221] width 170 height 63
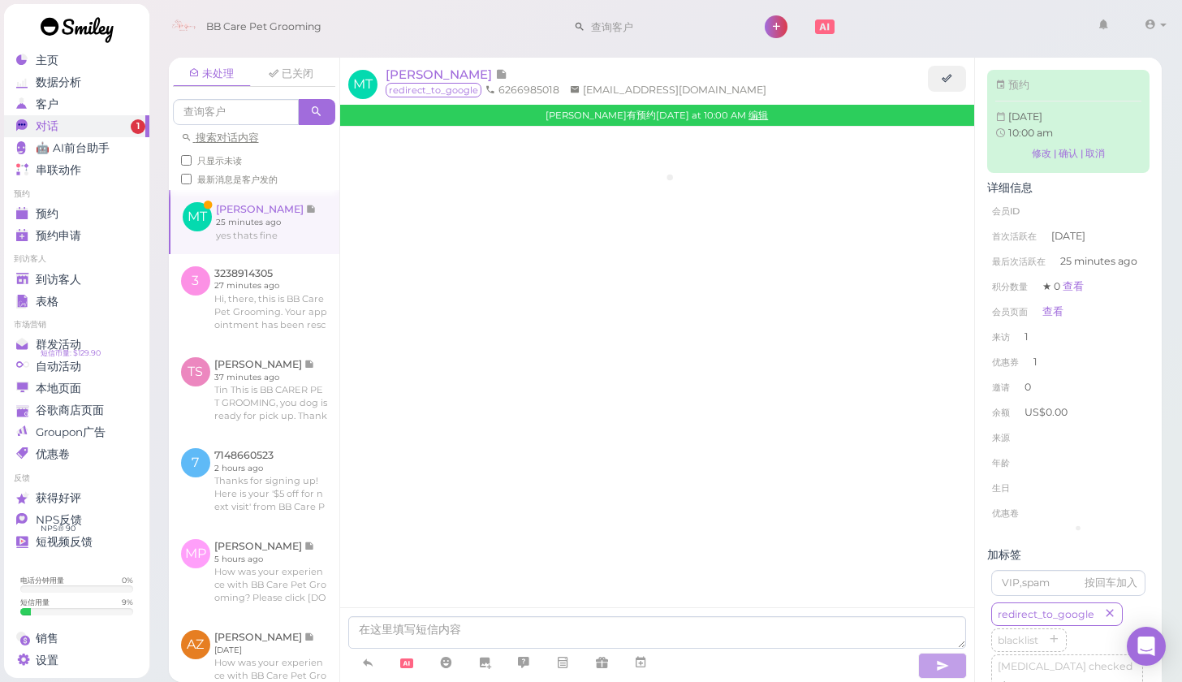
scroll to position [1972, 0]
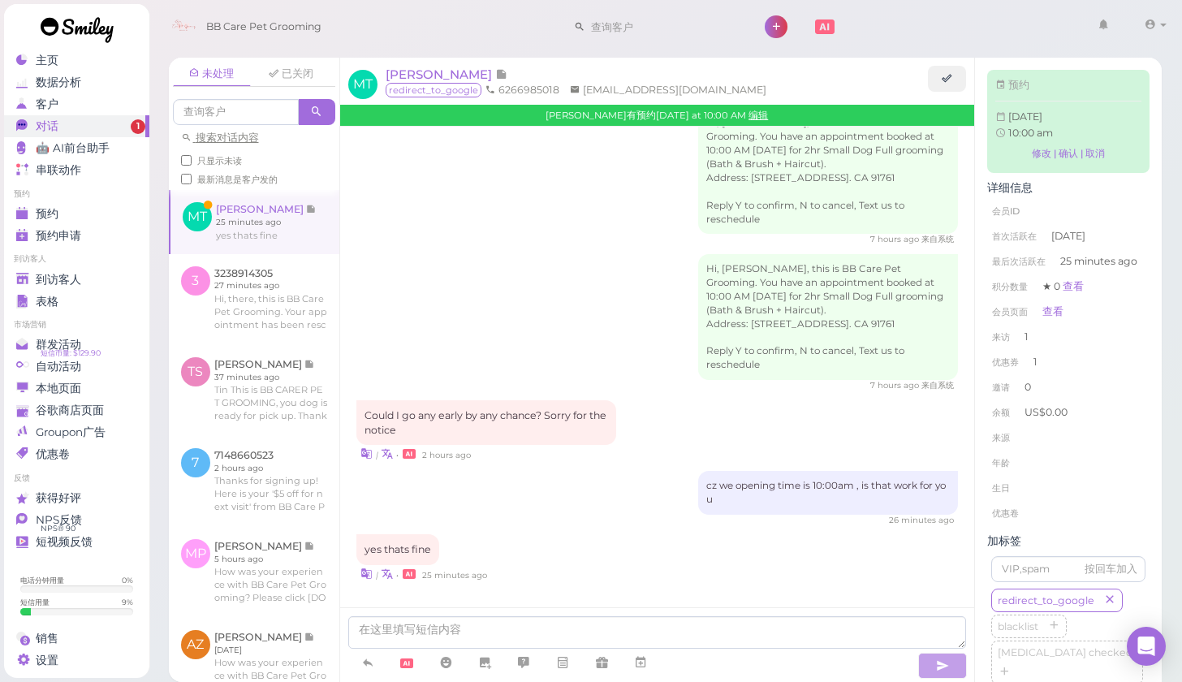
click at [115, 267] on ul "到访客人 到访客人 表格" at bounding box center [76, 282] width 145 height 58
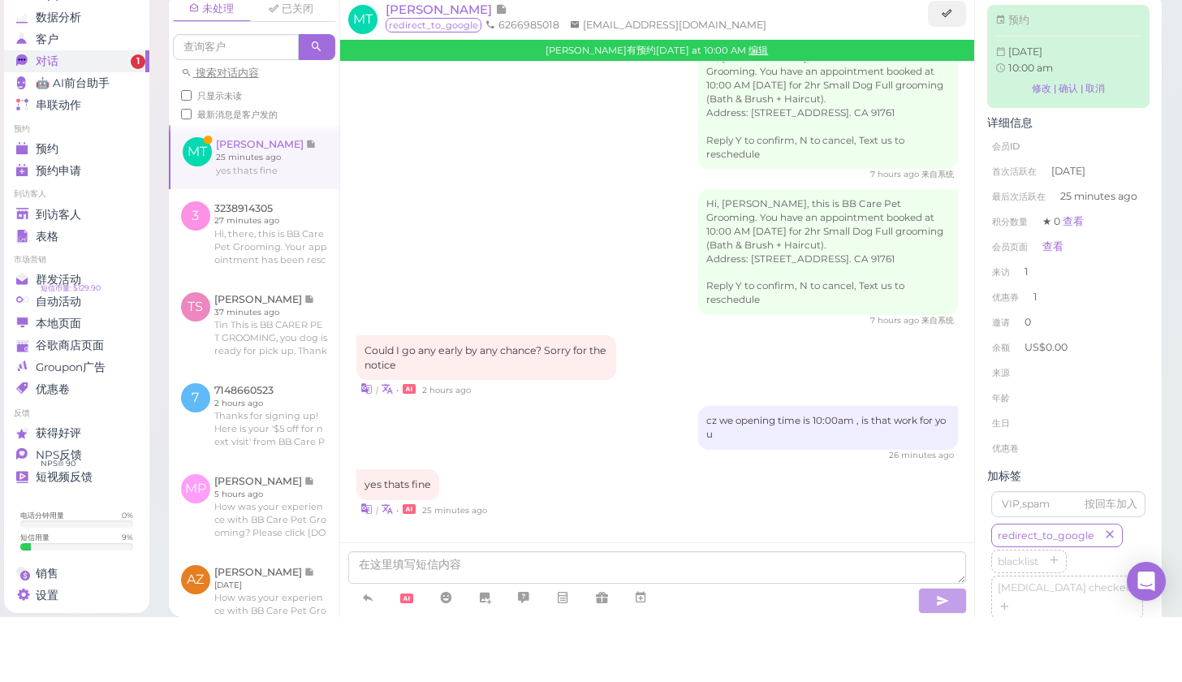
scroll to position [11, 0]
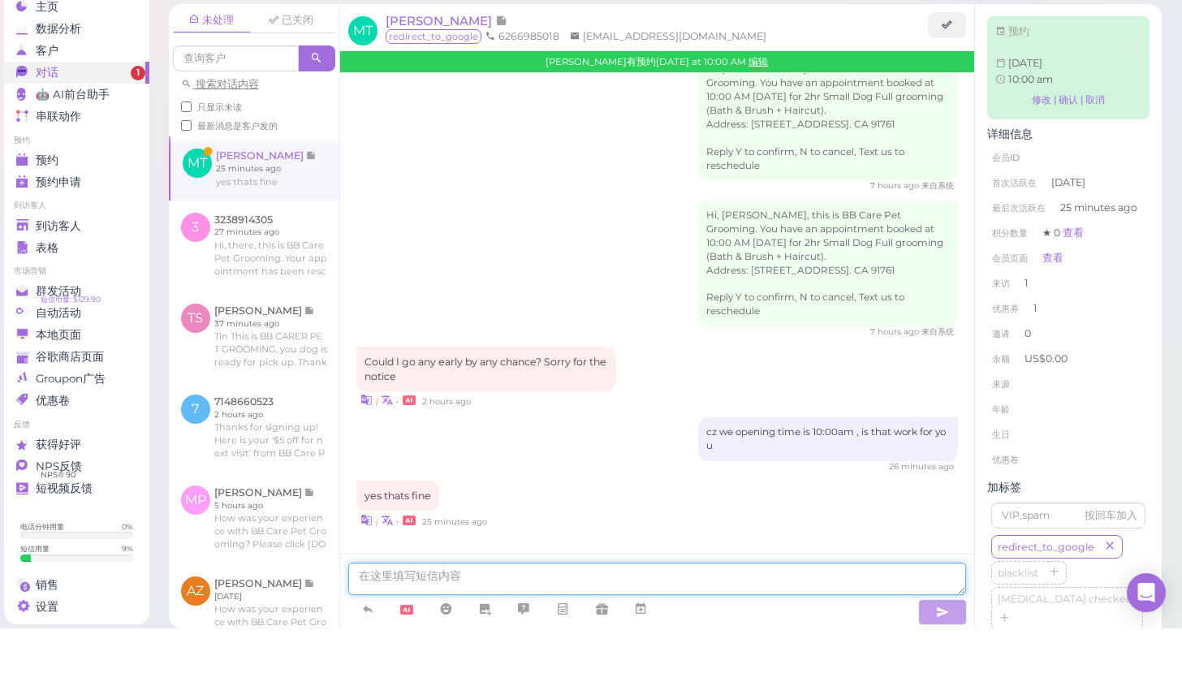
click at [476, 616] on textarea at bounding box center [657, 632] width 619 height 32
type textarea "thanks for your understanding"
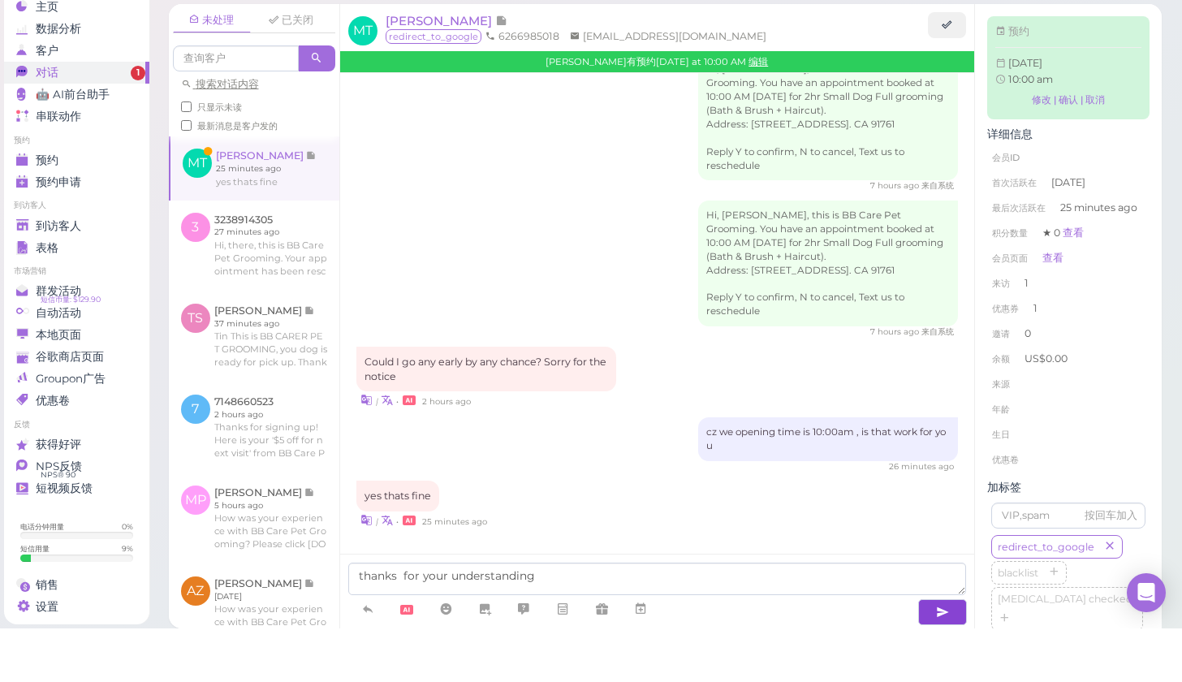
click at [942, 658] on icon "button" at bounding box center [942, 666] width 13 height 16
click at [959, 653] on button "button" at bounding box center [942, 666] width 49 height 26
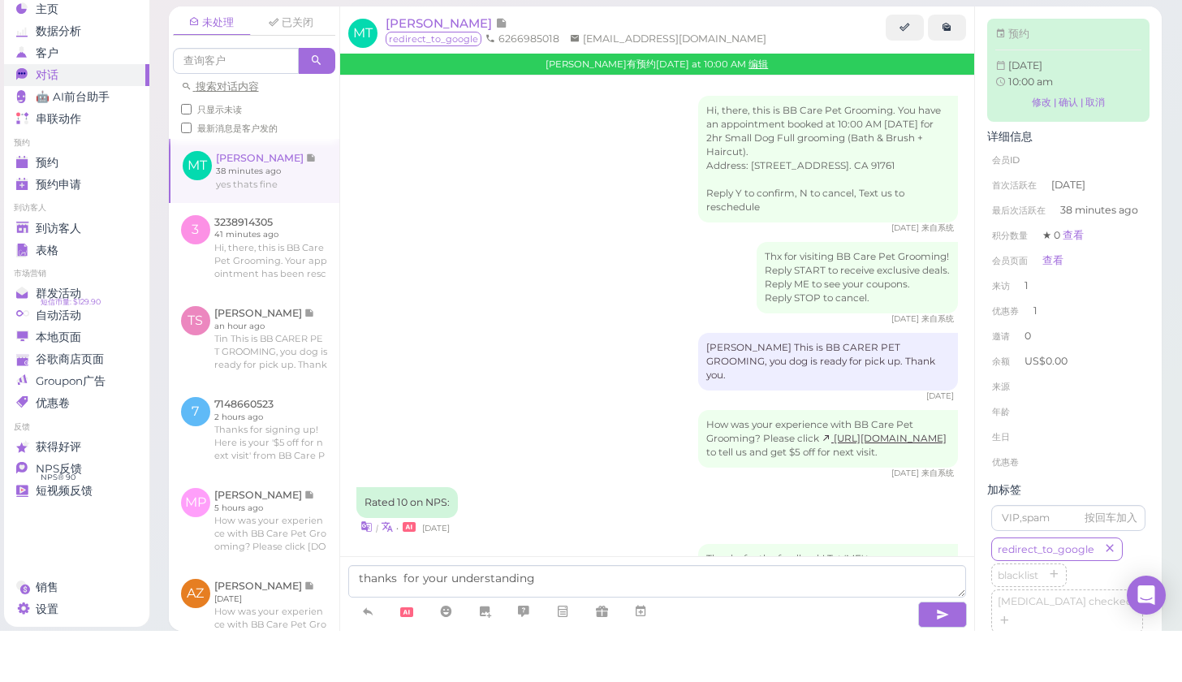
scroll to position [1972, 0]
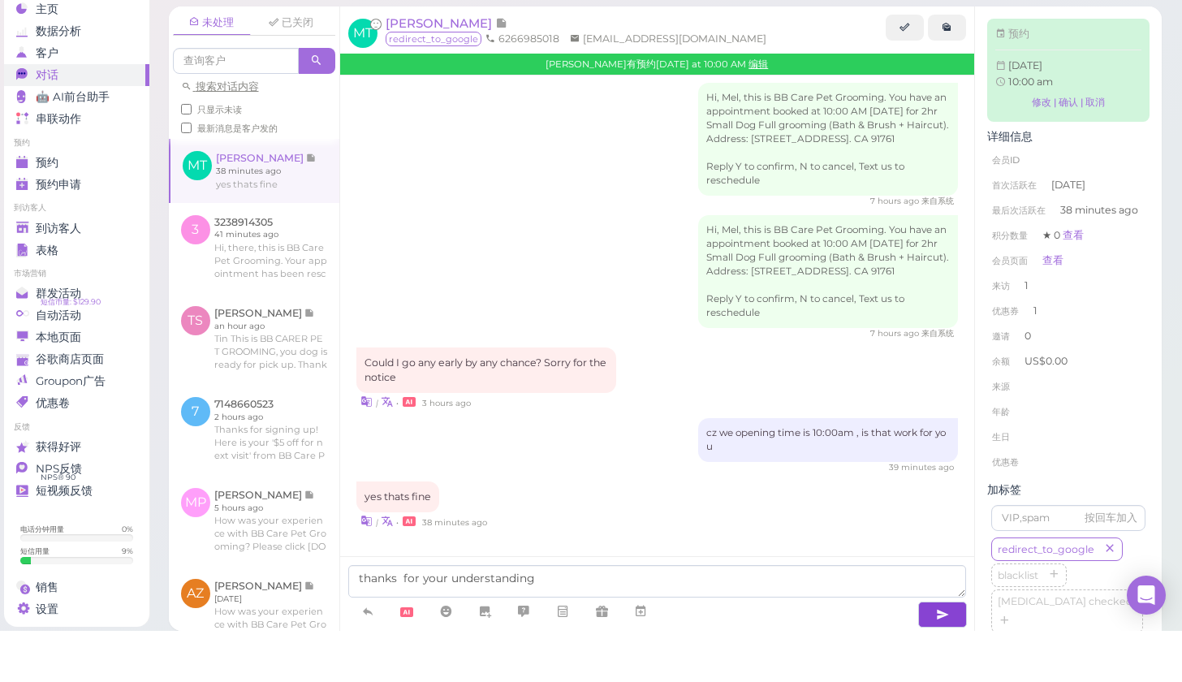
click at [958, 653] on button "button" at bounding box center [942, 666] width 49 height 26
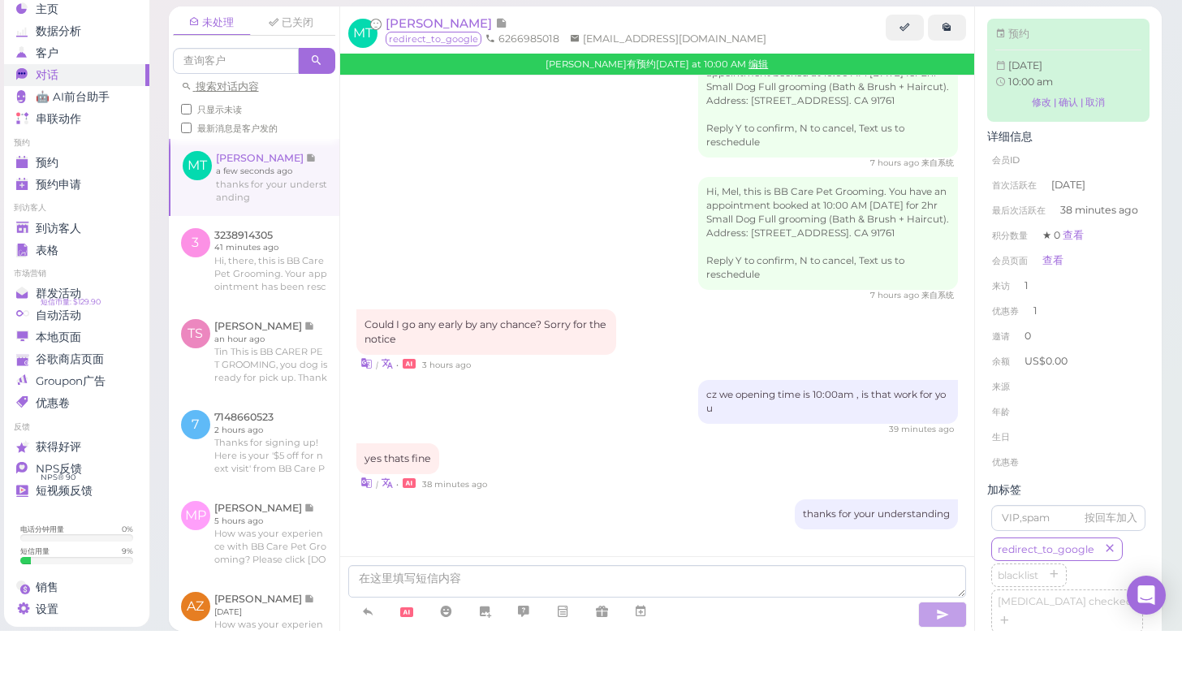
scroll to position [2009, 0]
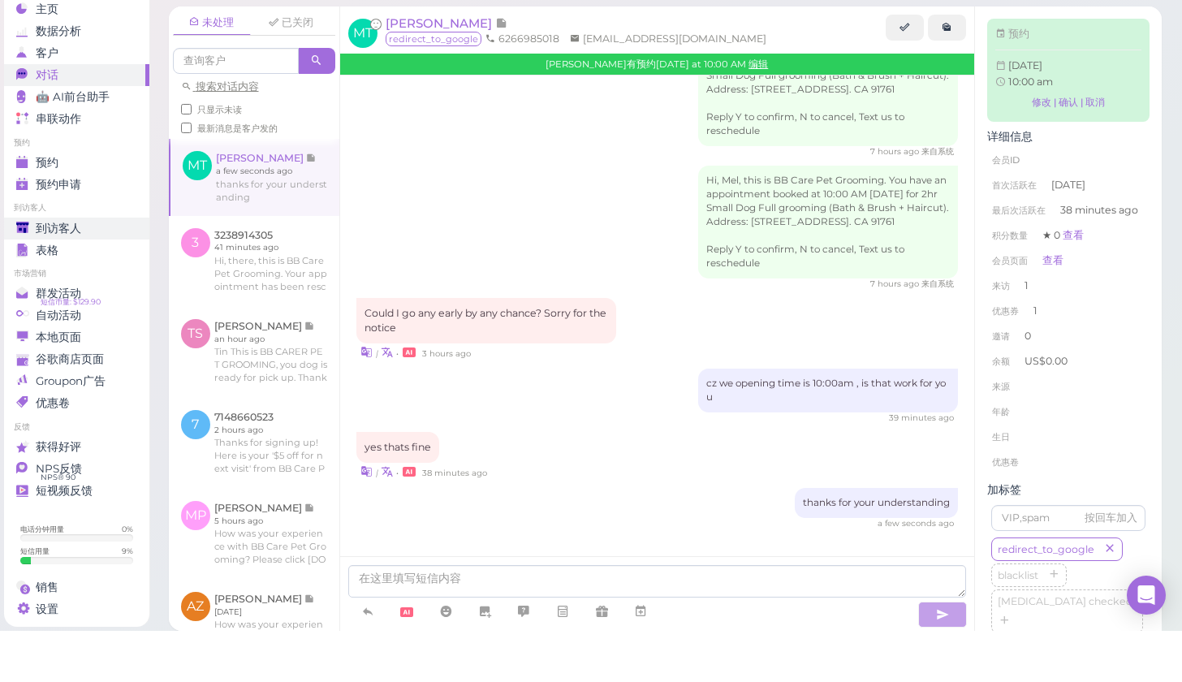
click at [110, 269] on link "到访客人" at bounding box center [76, 280] width 145 height 22
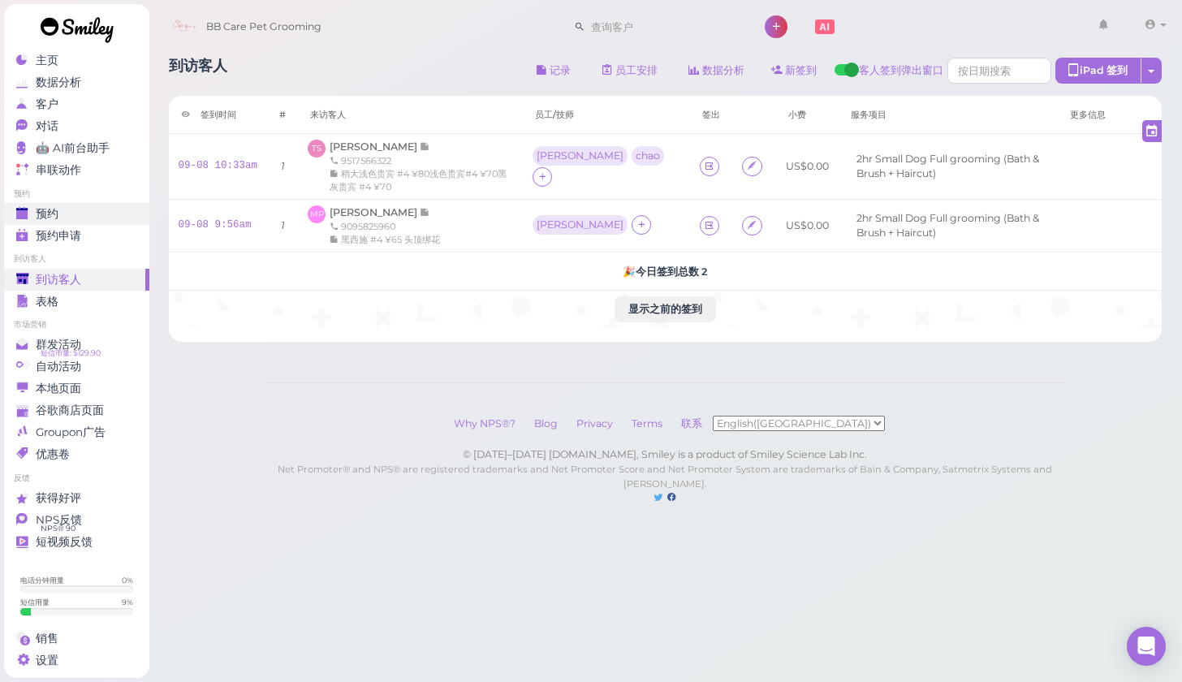
click at [110, 207] on div "预约" at bounding box center [74, 214] width 117 height 14
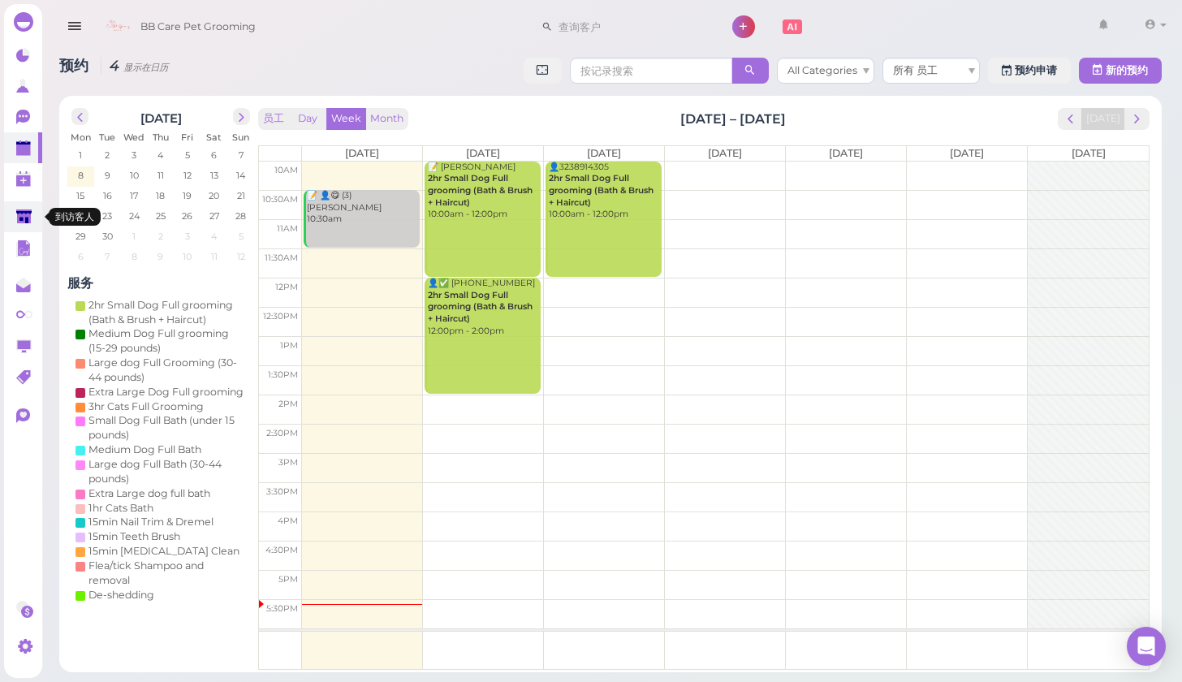
click at [26, 206] on link at bounding box center [23, 216] width 38 height 31
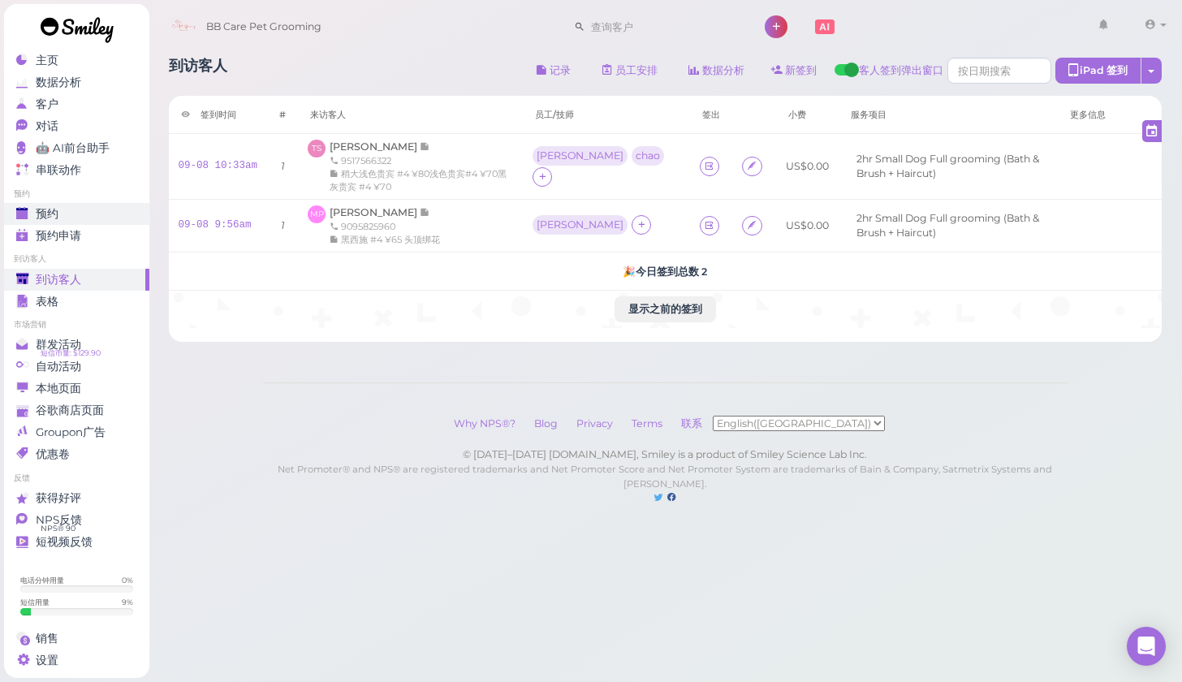
click at [66, 213] on div "预约" at bounding box center [74, 214] width 117 height 14
